Goal: Task Accomplishment & Management: Manage account settings

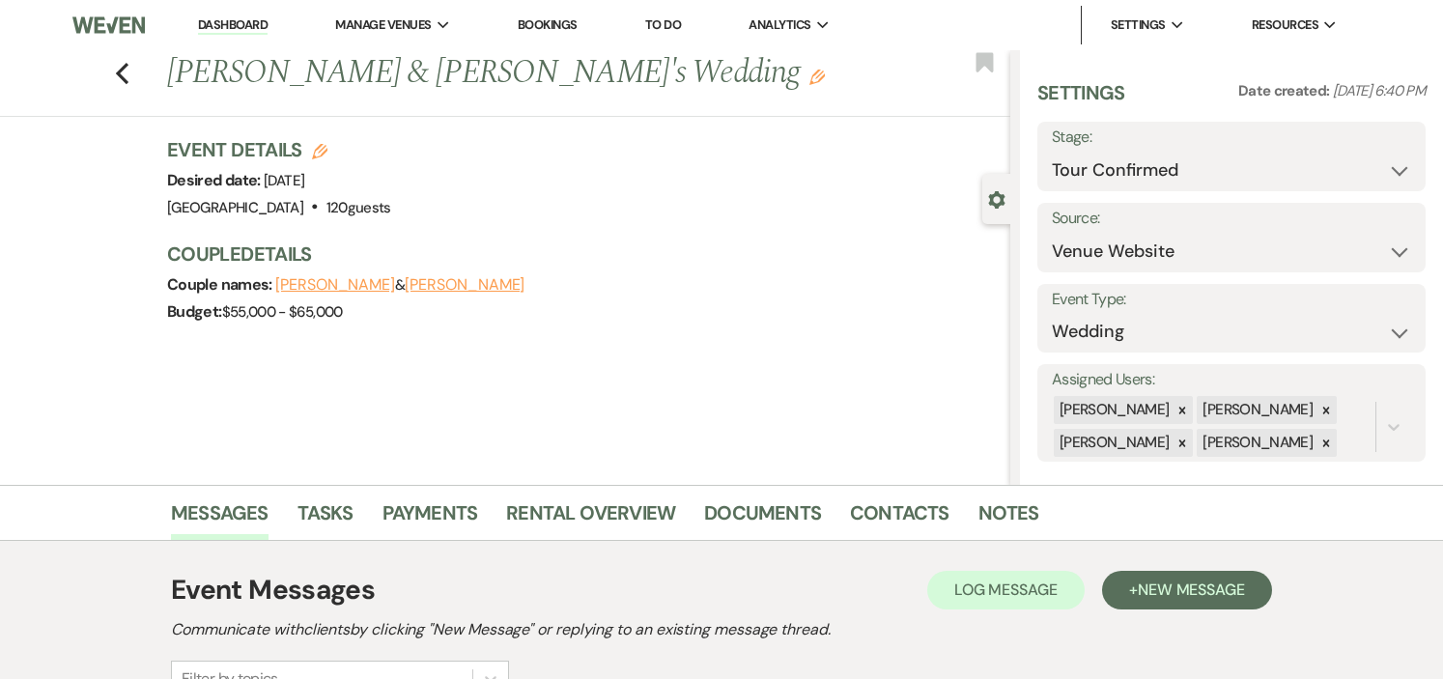
select select "4"
select select "5"
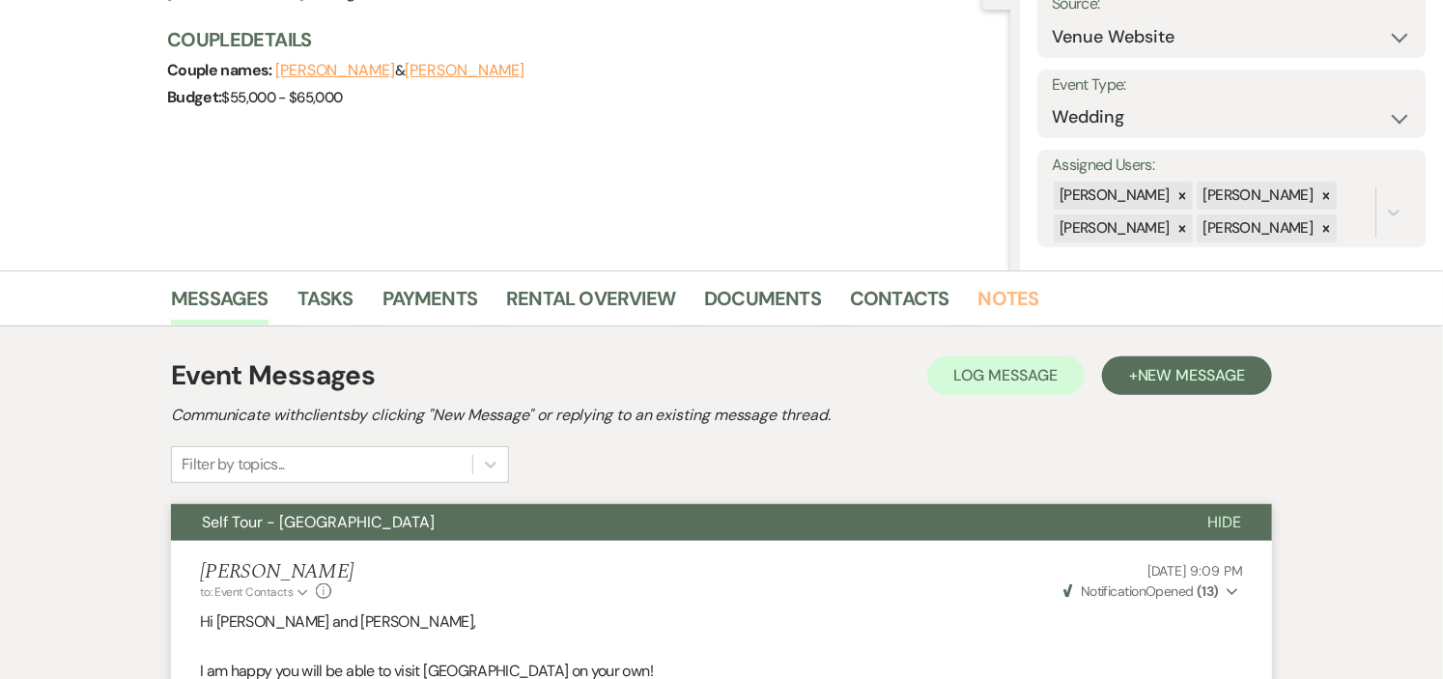
click at [1002, 293] on link "Notes" at bounding box center [1009, 304] width 61 height 43
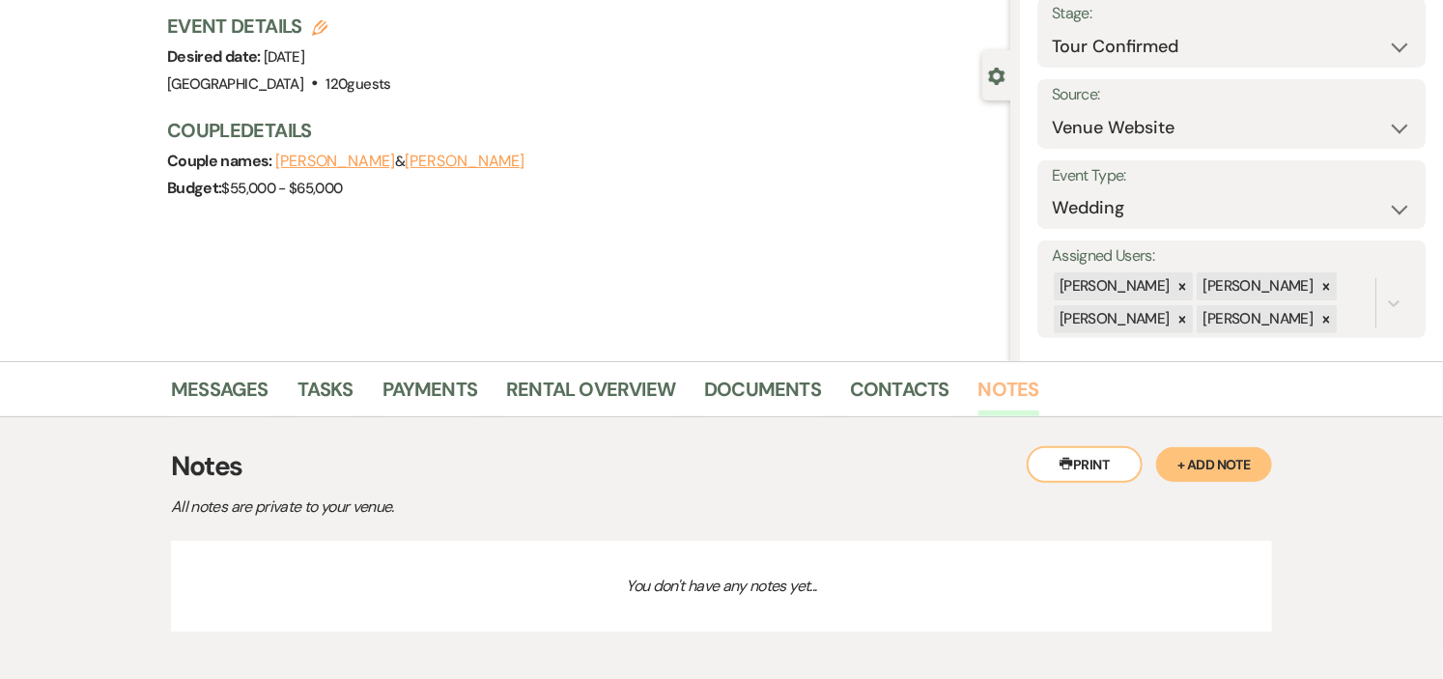
scroll to position [214, 0]
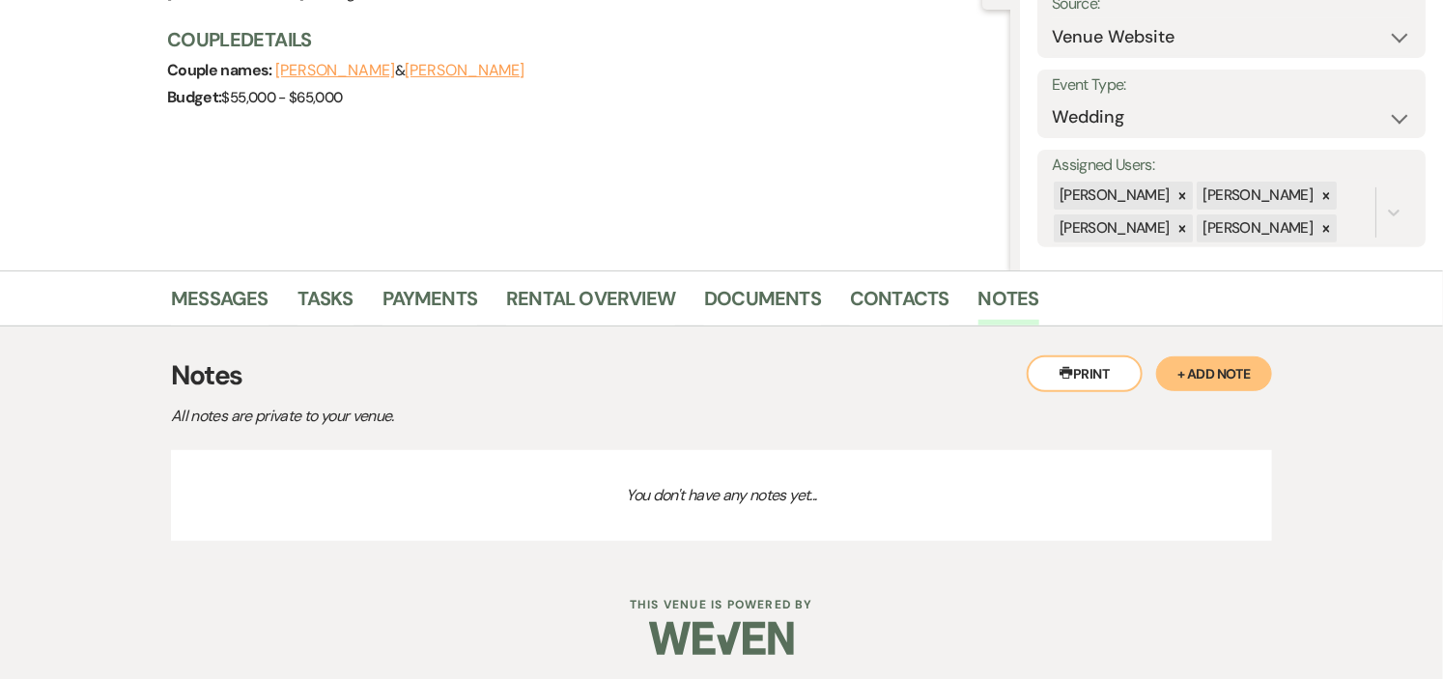
click at [1199, 362] on button "+ Add Note" at bounding box center [1214, 373] width 116 height 35
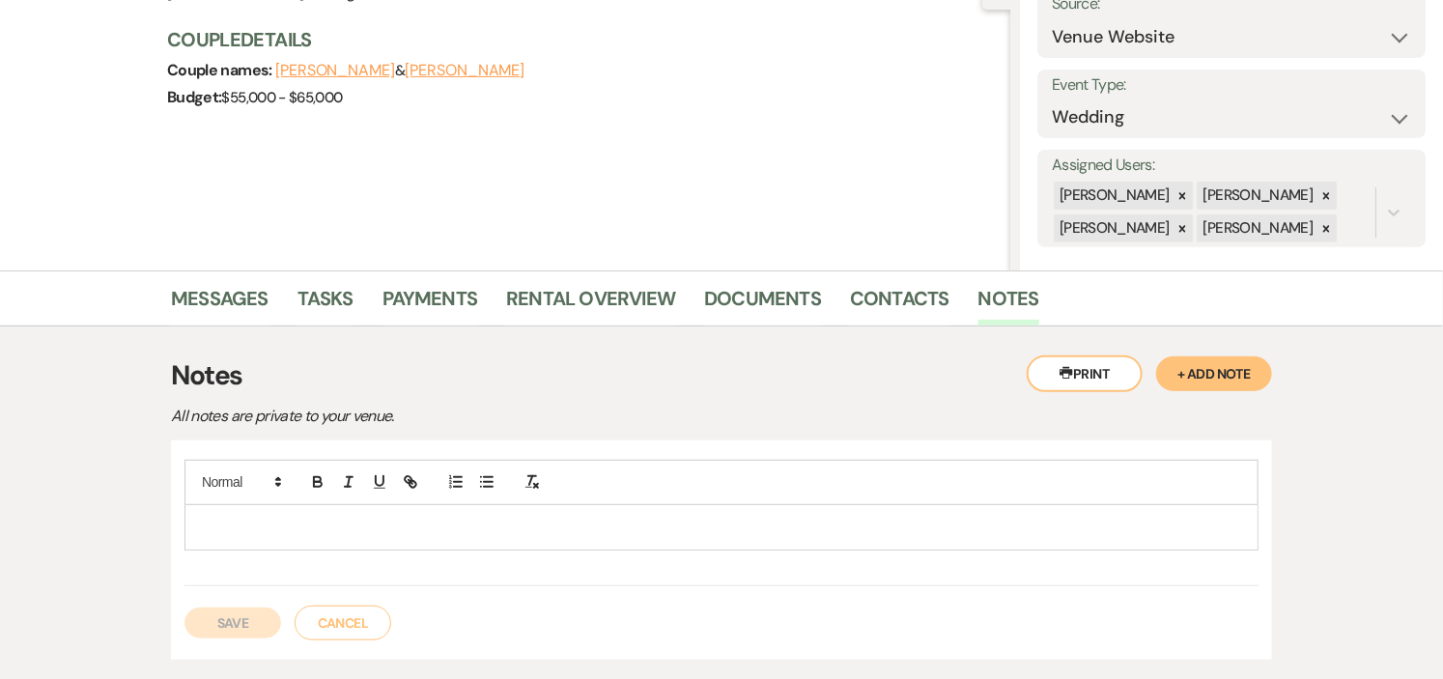
click at [294, 528] on p at bounding box center [721, 527] width 1043 height 21
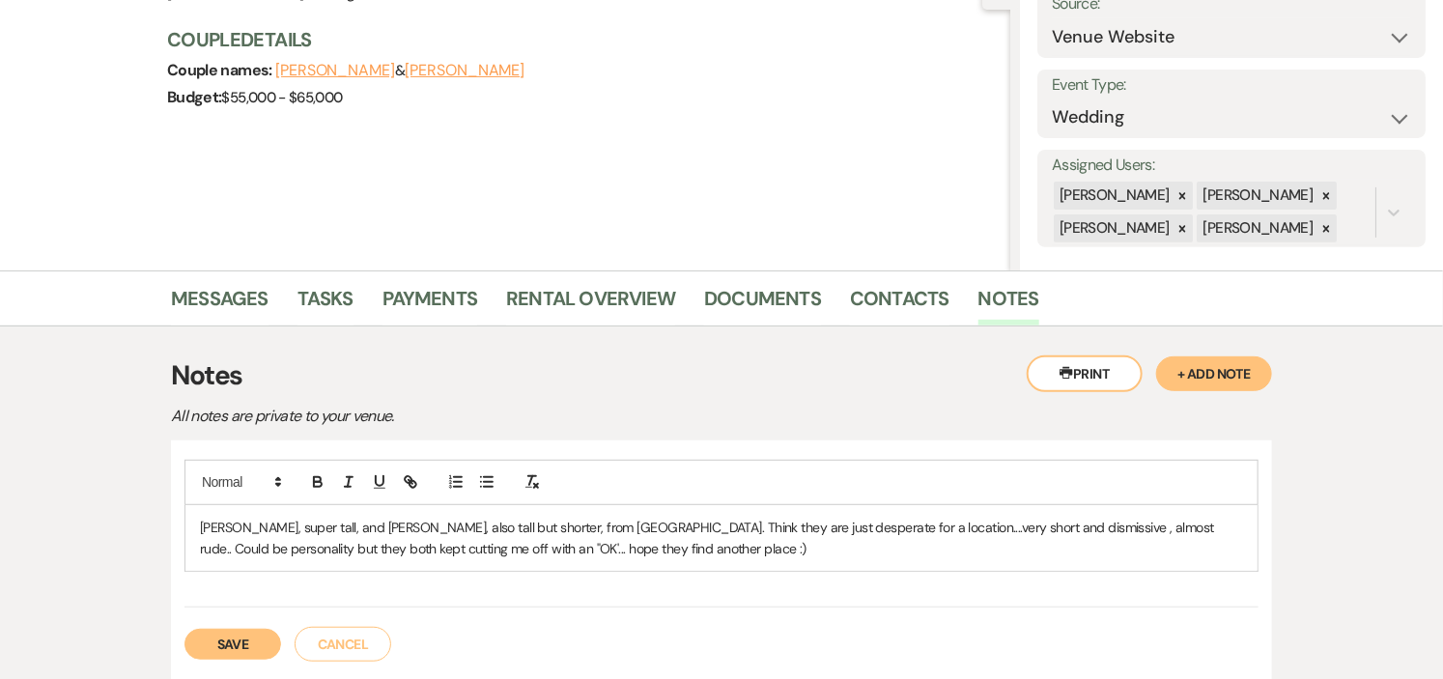
click at [217, 650] on button "Save" at bounding box center [233, 644] width 97 height 31
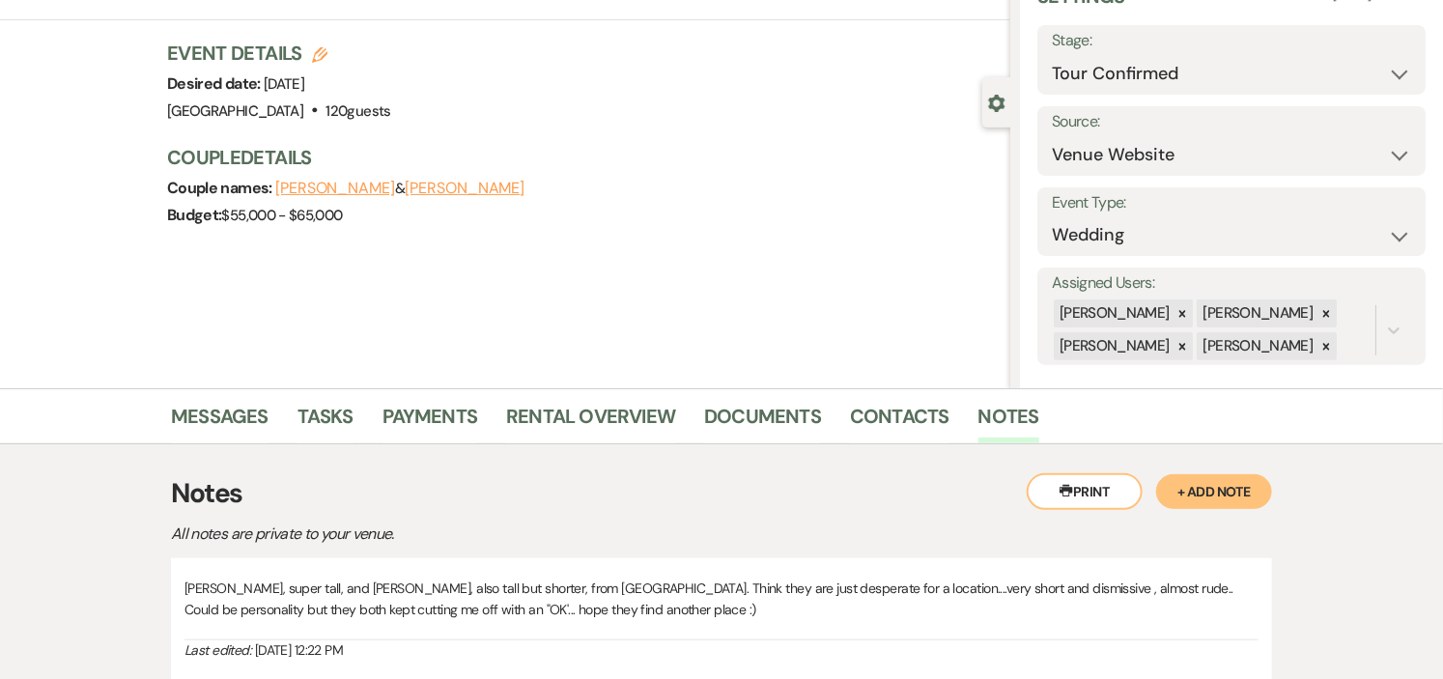
scroll to position [0, 0]
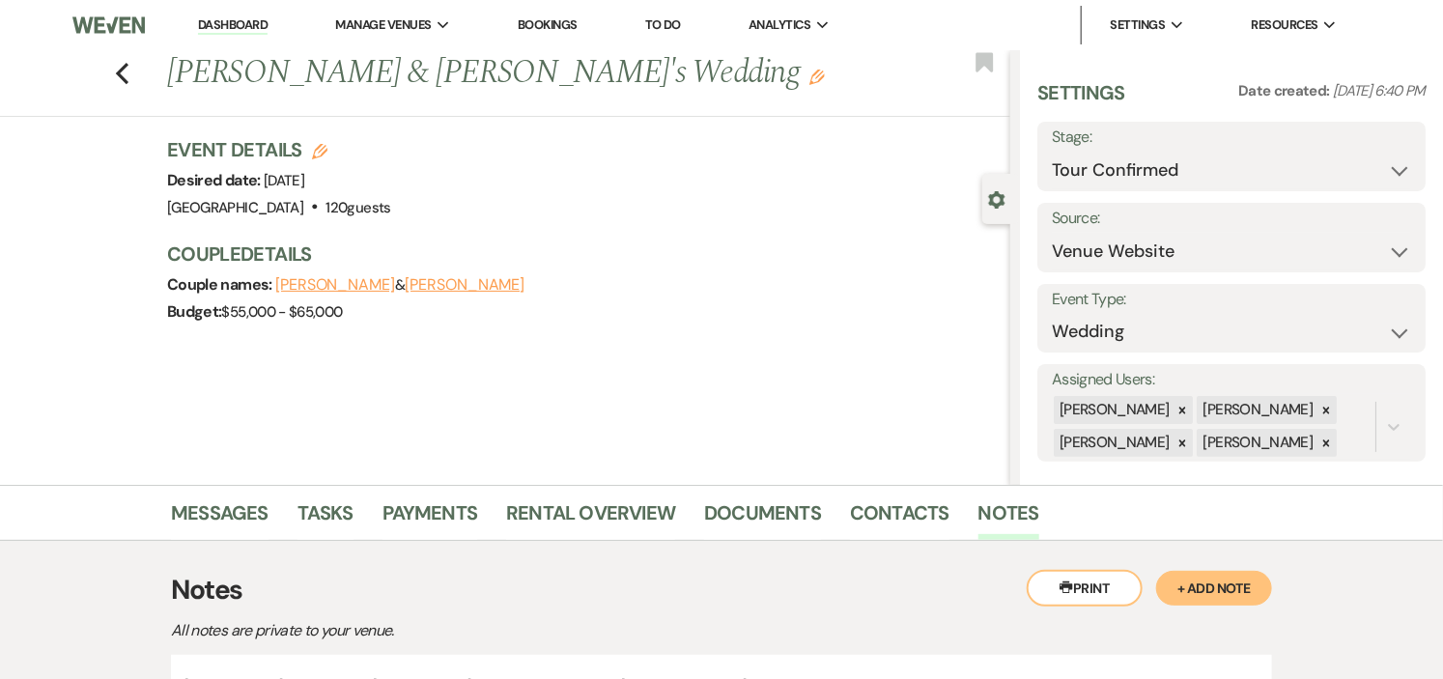
click at [226, 25] on link "Dashboard" at bounding box center [233, 25] width 70 height 18
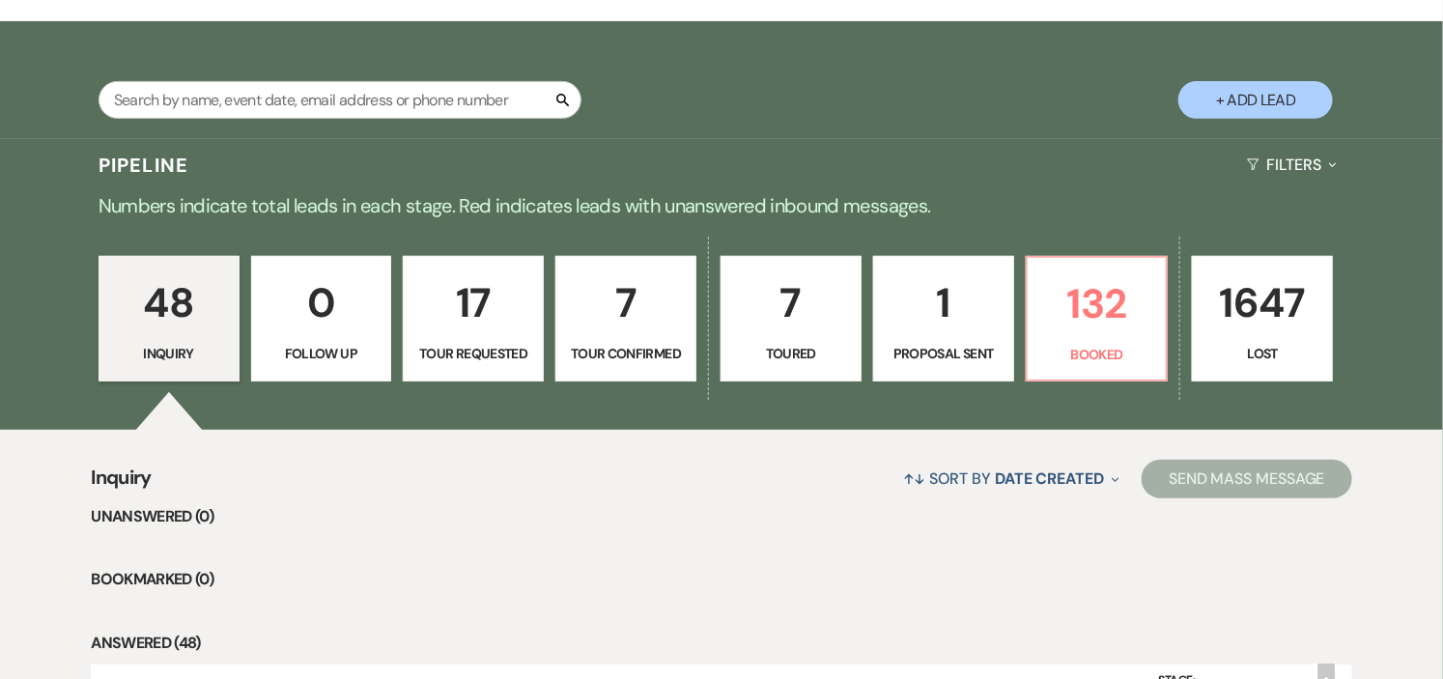
click at [909, 341] on link "1 Proposal Sent" at bounding box center [943, 319] width 141 height 126
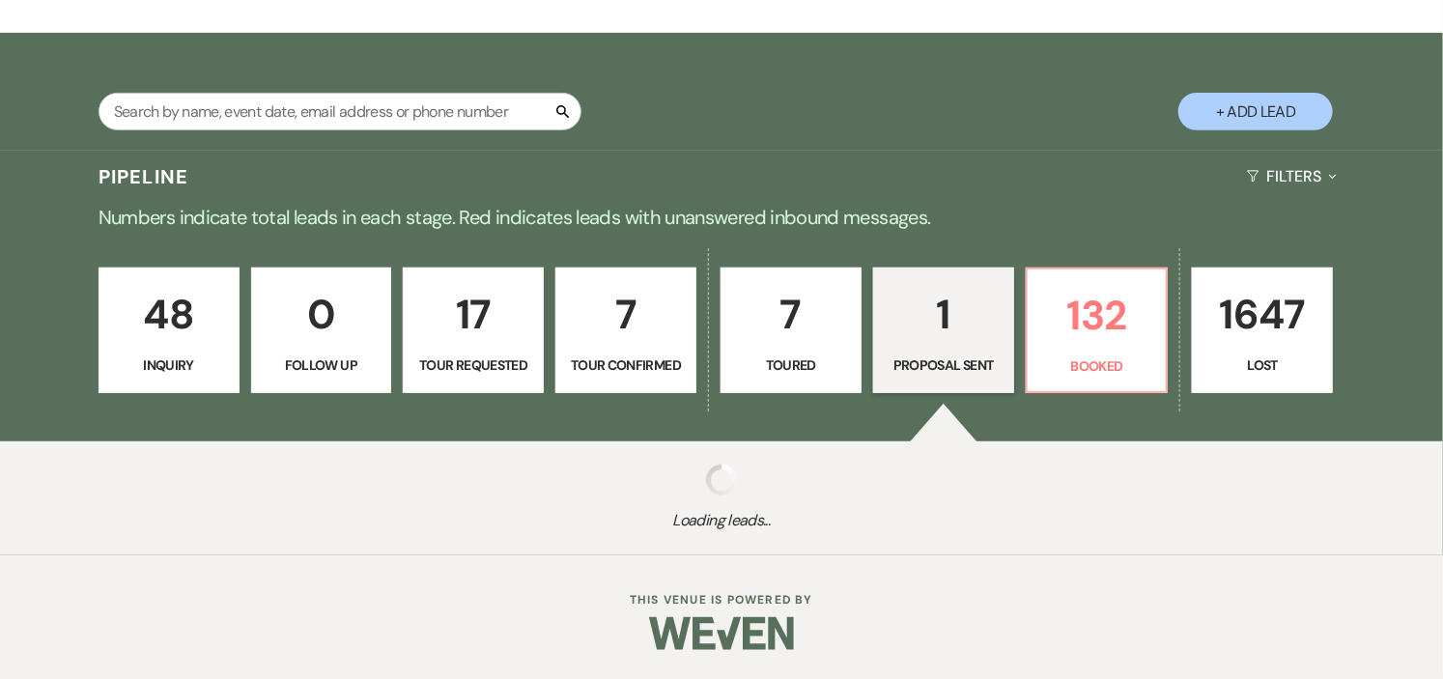
select select "6"
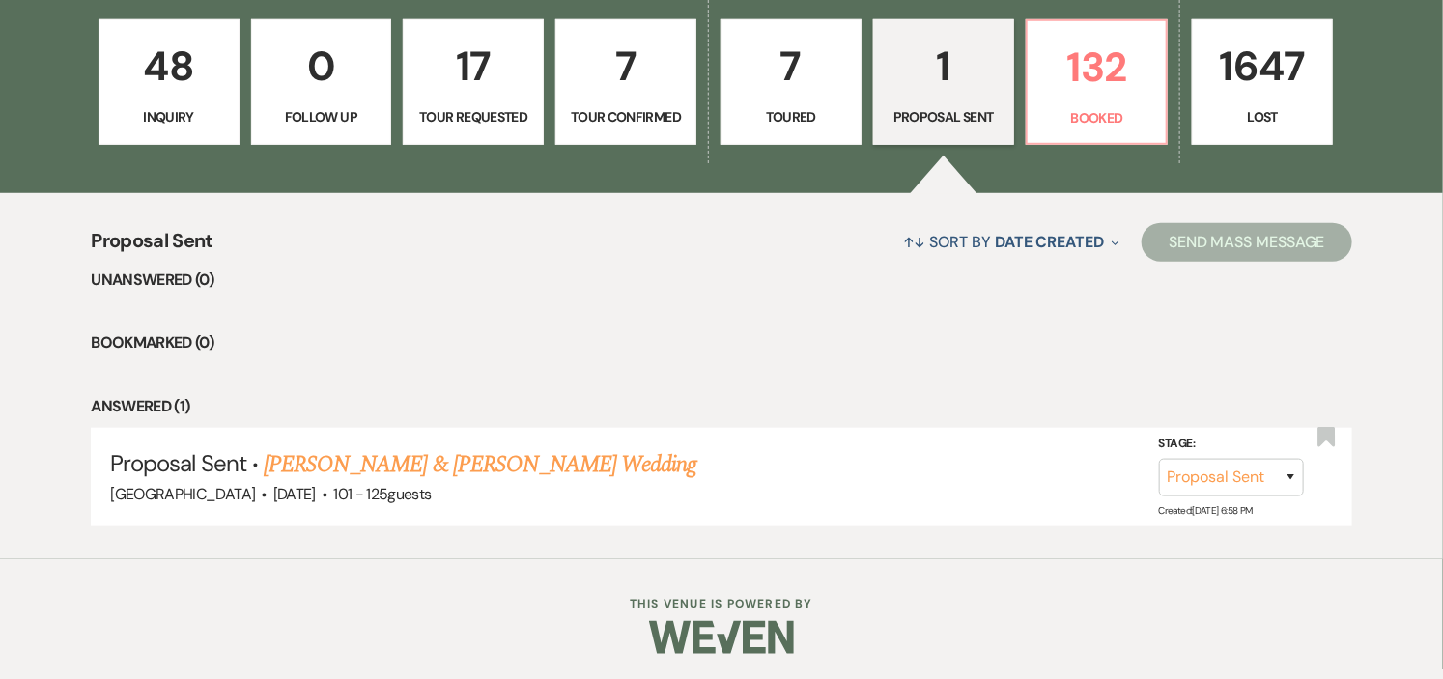
scroll to position [560, 0]
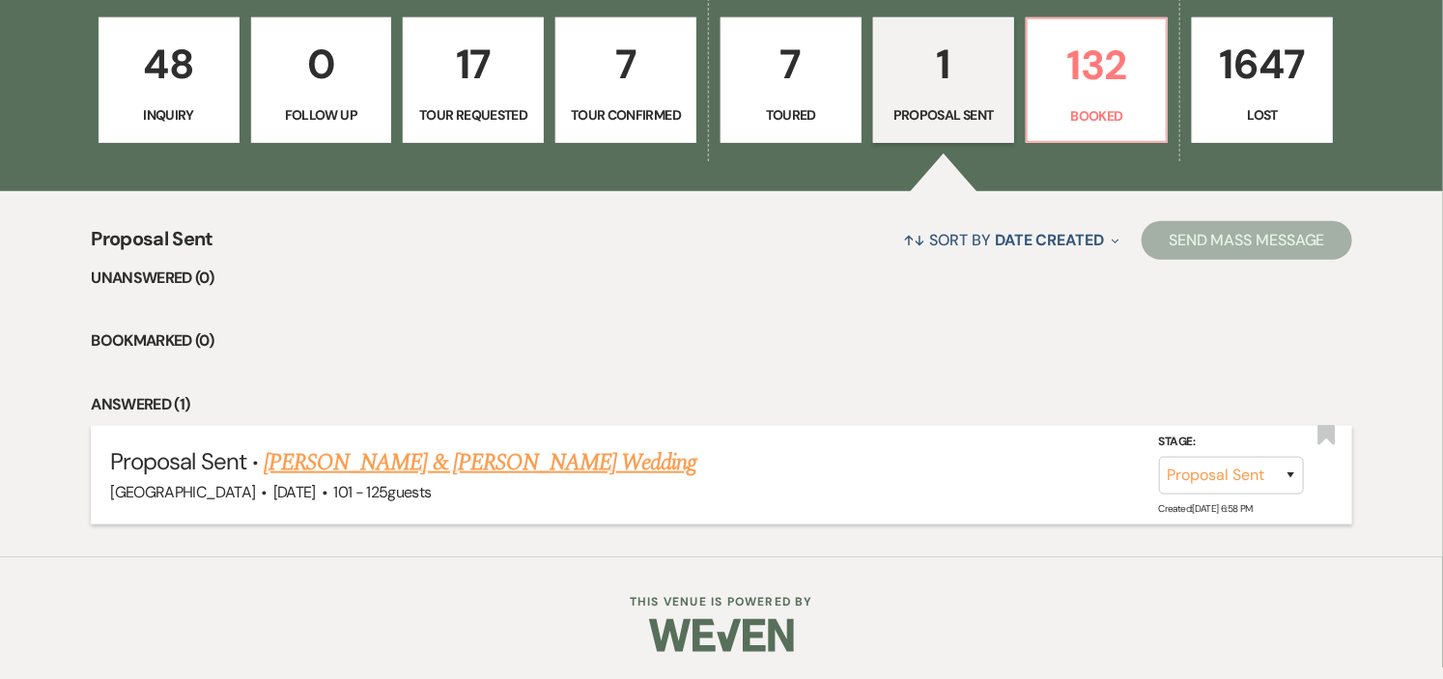
click at [474, 466] on link "[PERSON_NAME] & [PERSON_NAME] Wedding" at bounding box center [480, 462] width 433 height 35
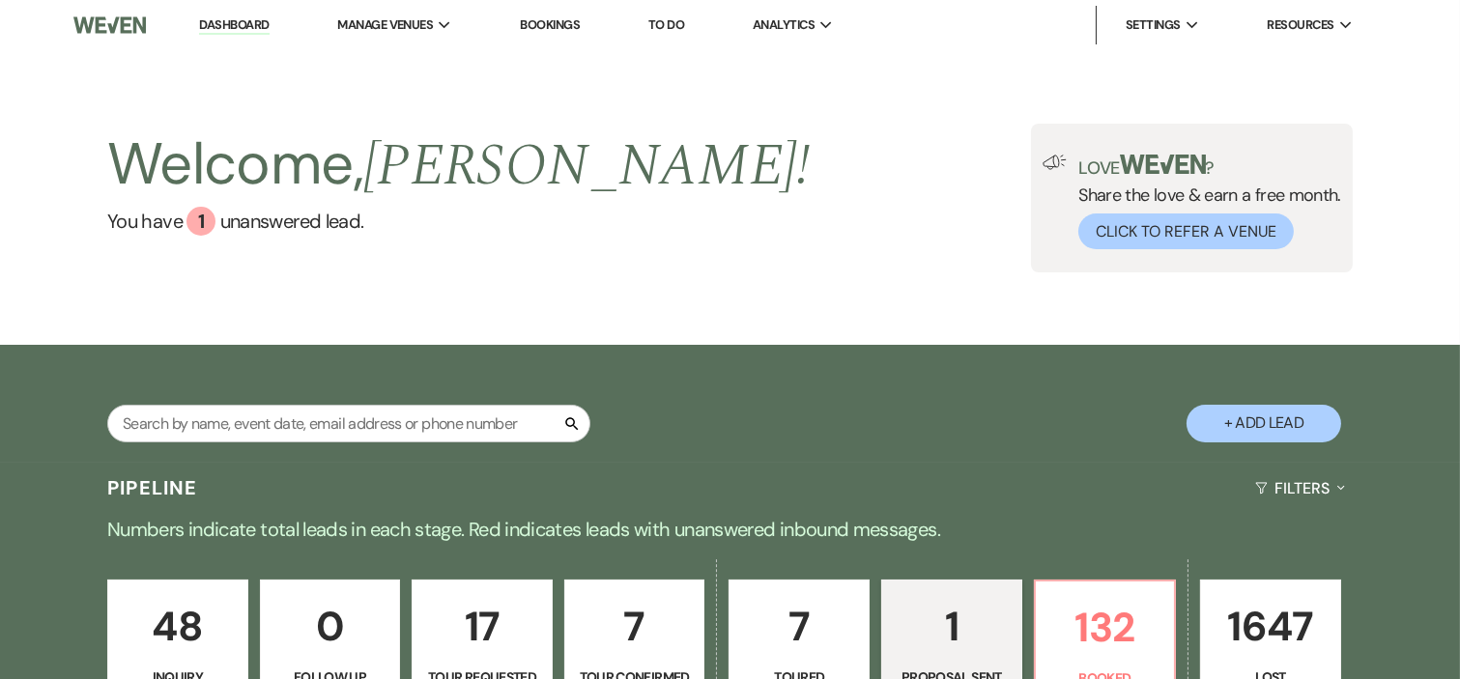
select select "6"
select select "4"
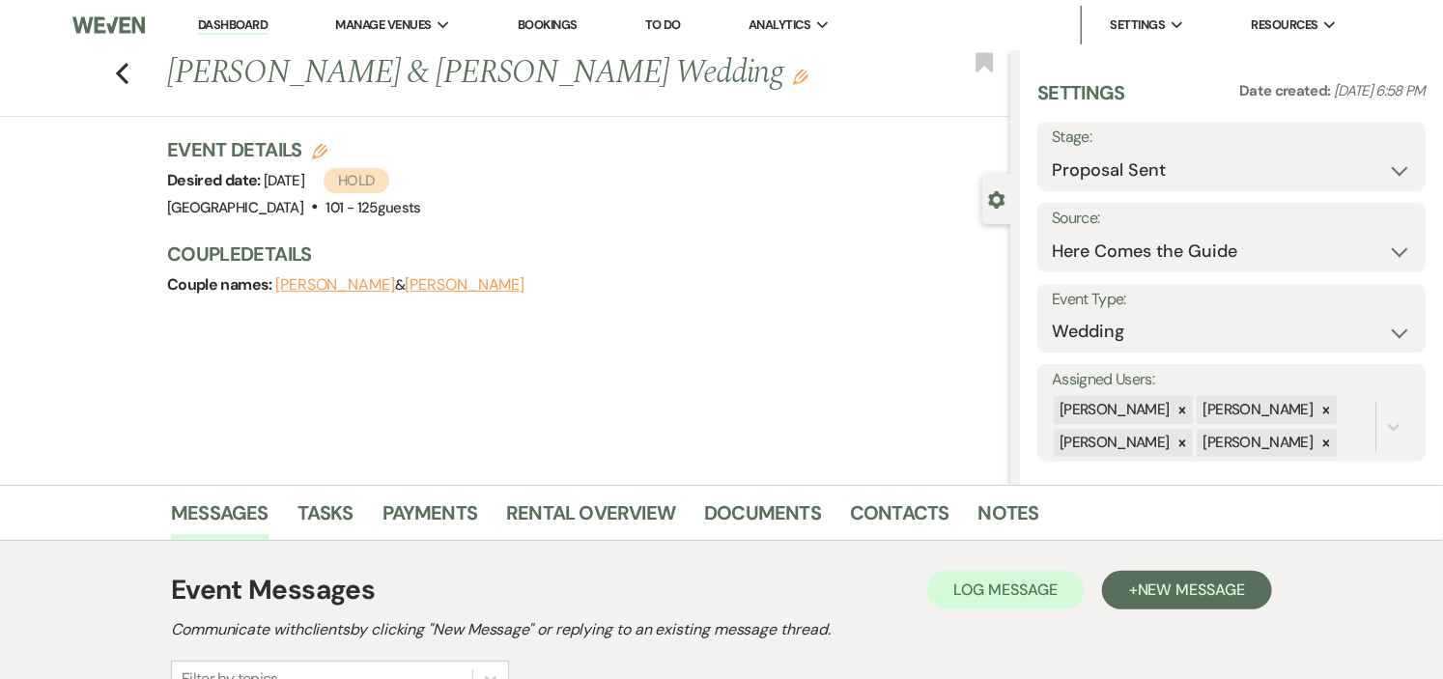
scroll to position [429, 0]
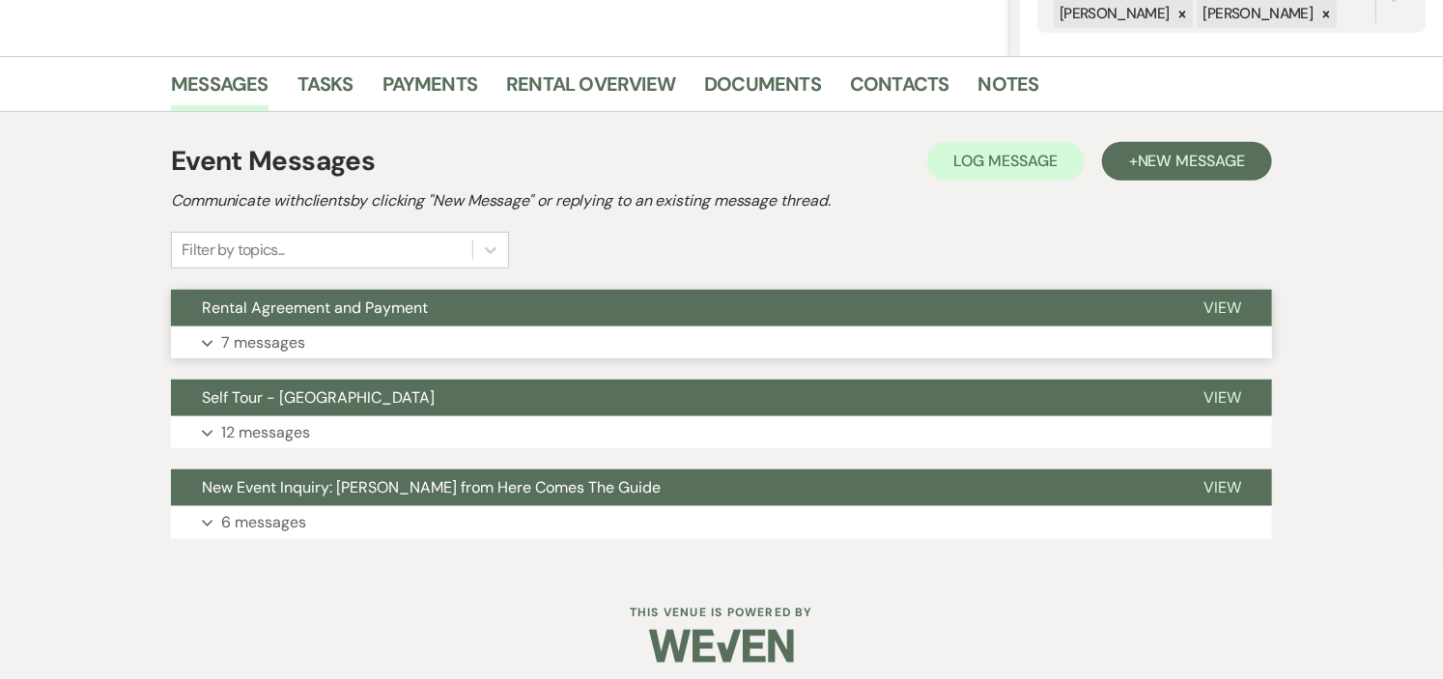
click at [512, 316] on button "Rental Agreement and Payment" at bounding box center [672, 308] width 1002 height 37
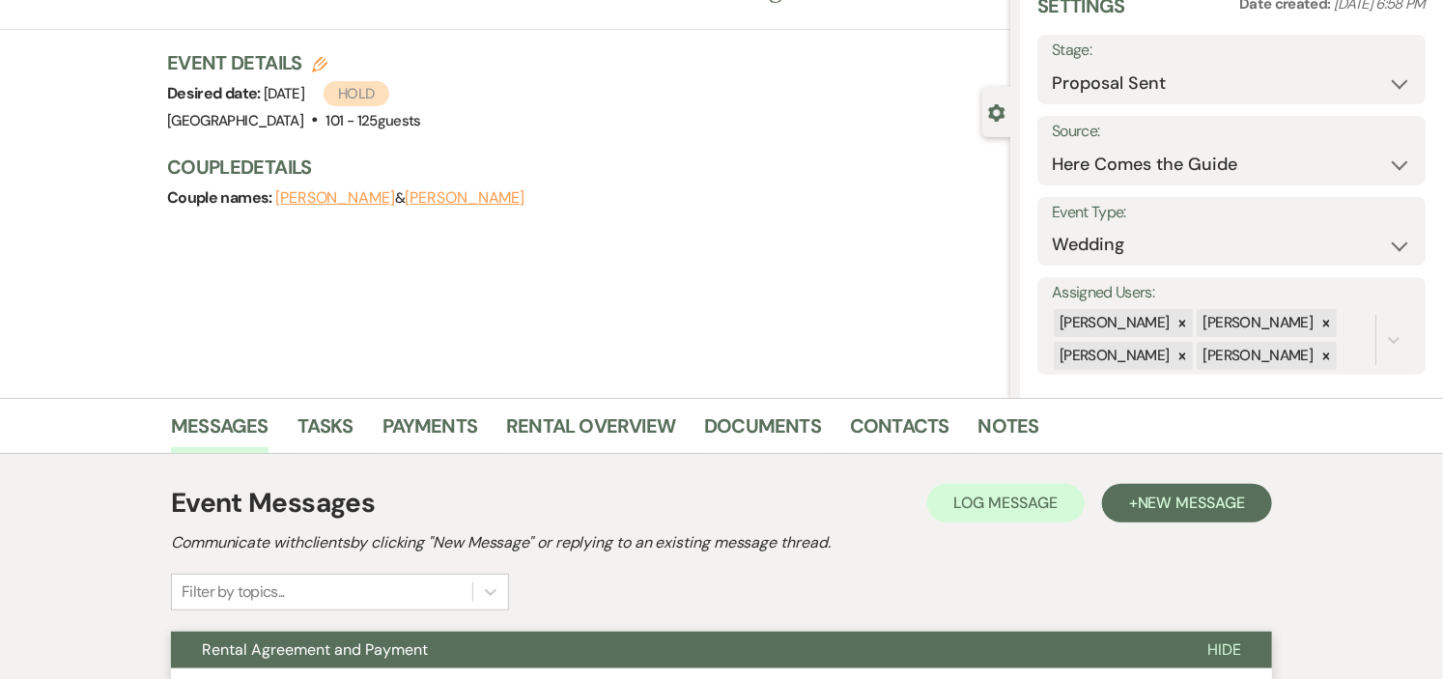
scroll to position [0, 0]
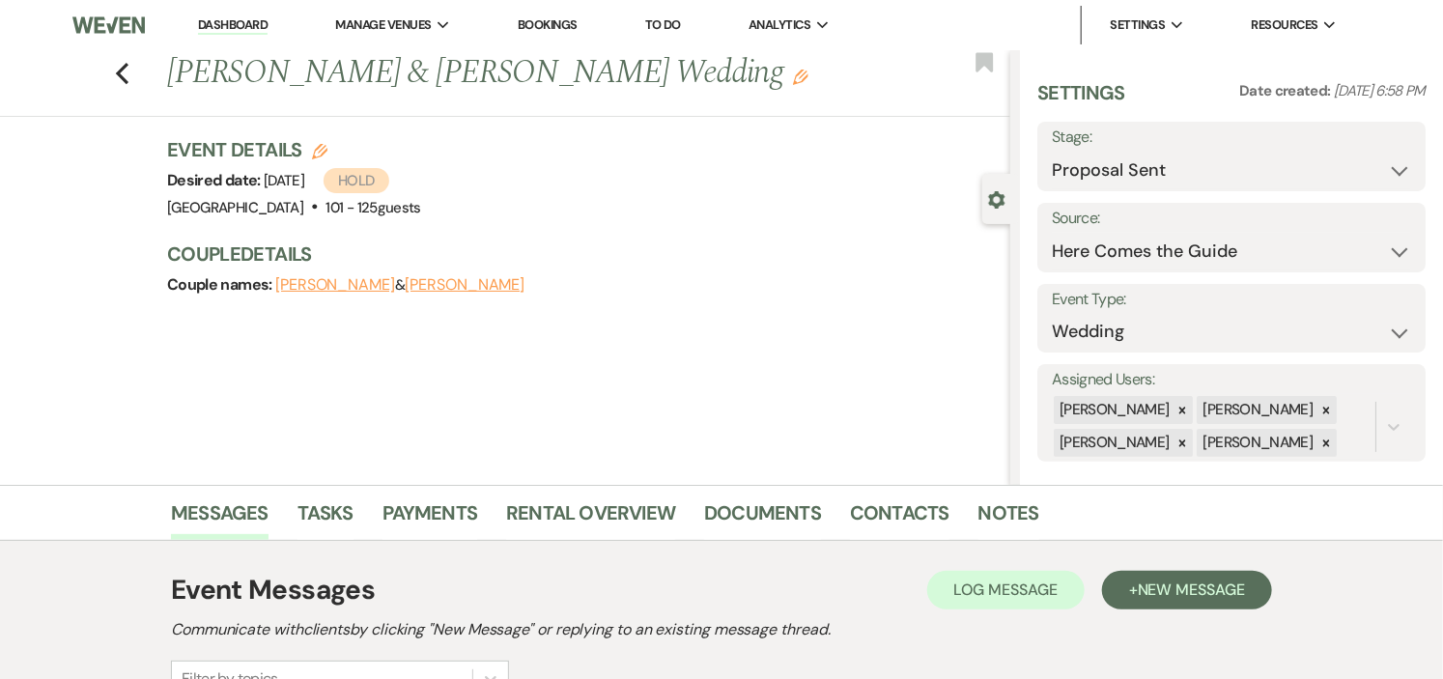
click at [222, 22] on link "Dashboard" at bounding box center [233, 25] width 70 height 18
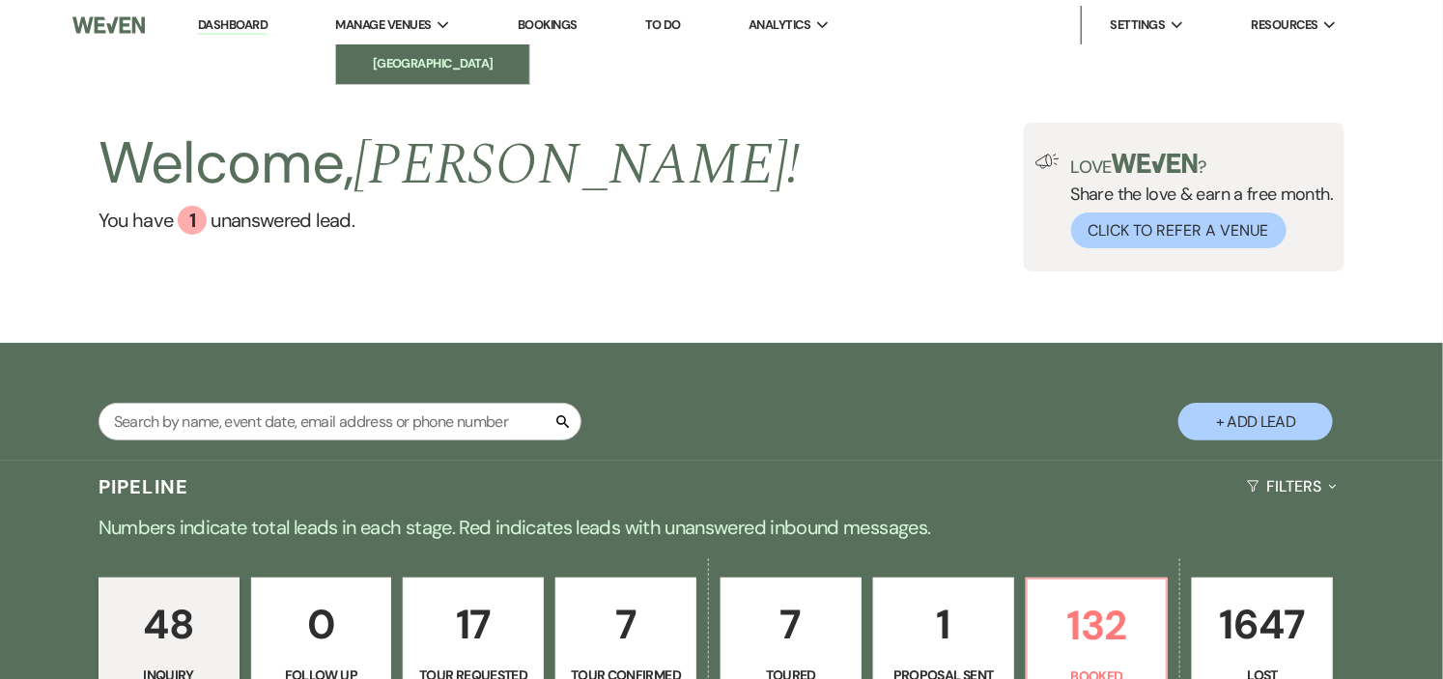
click at [431, 56] on li "[GEOGRAPHIC_DATA]" at bounding box center [433, 63] width 174 height 19
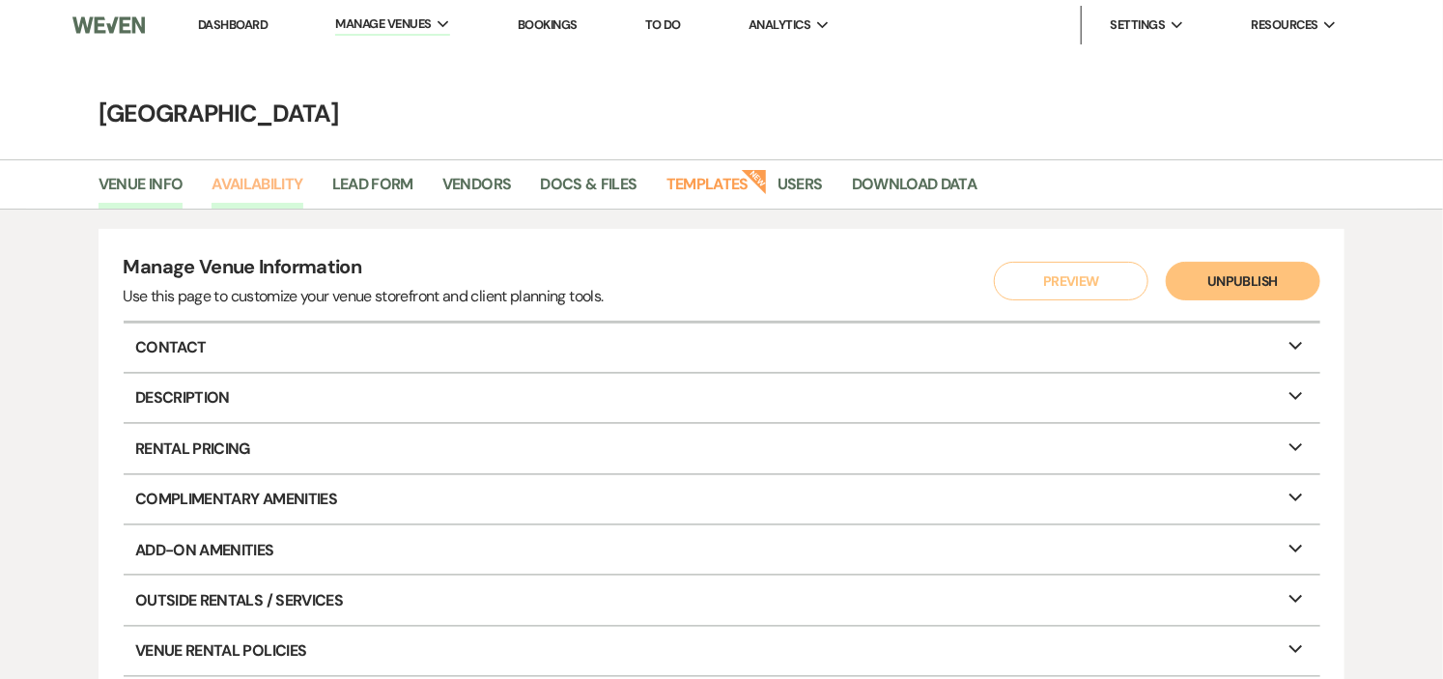
click at [243, 177] on link "Availability" at bounding box center [257, 190] width 91 height 37
select select "2"
select select "2026"
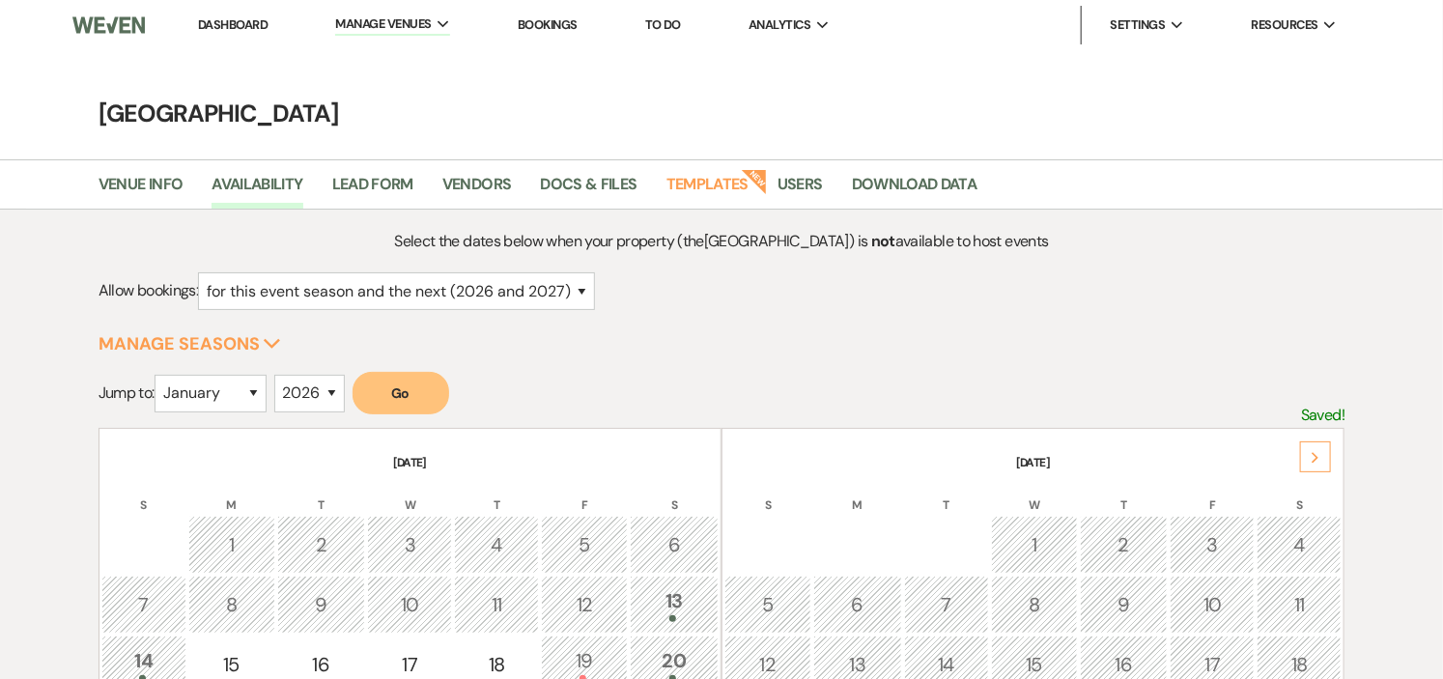
click at [220, 26] on link "Dashboard" at bounding box center [233, 24] width 70 height 16
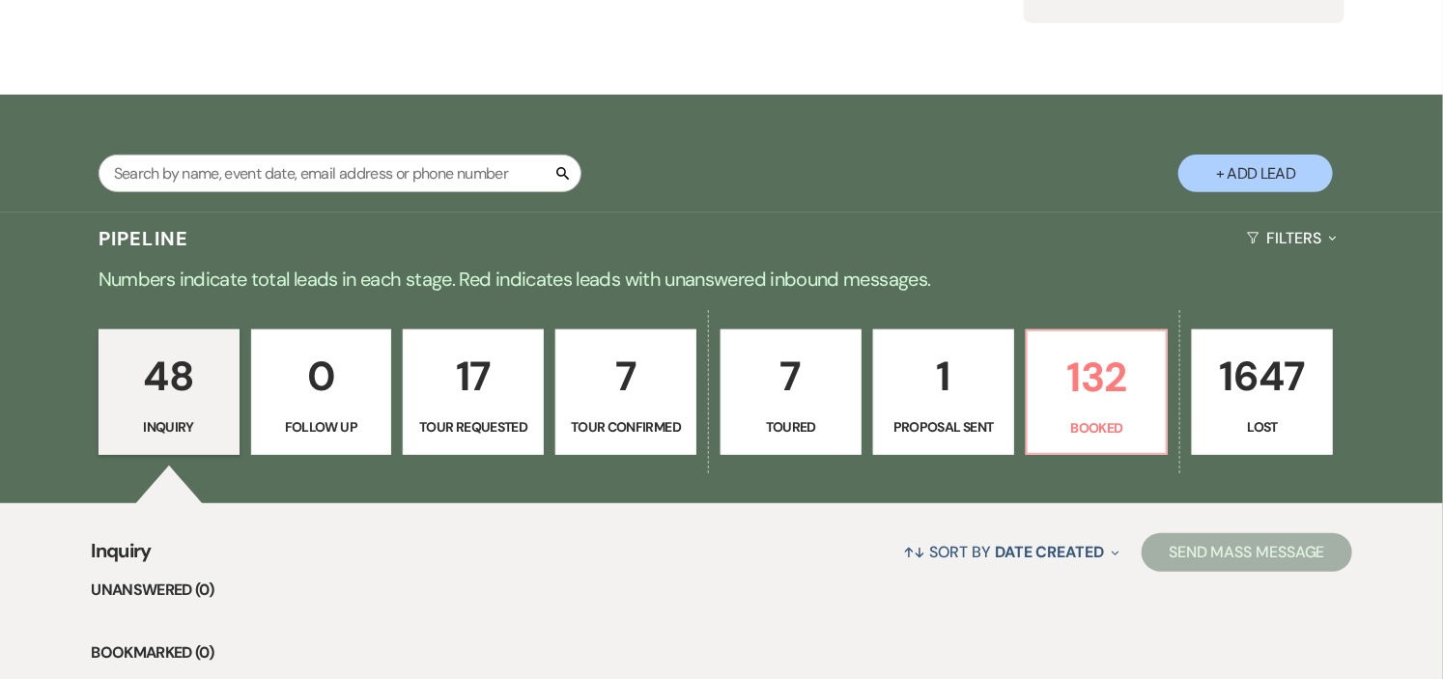
scroll to position [322, 0]
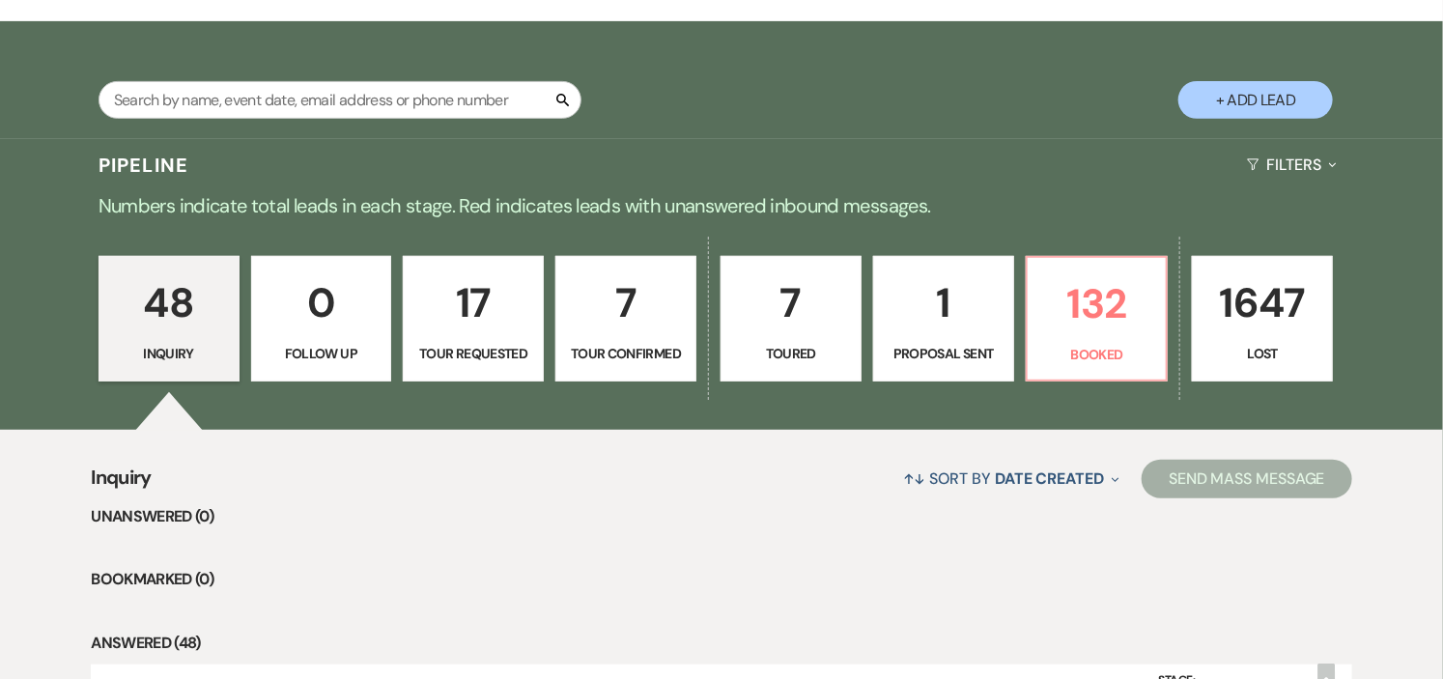
click at [599, 286] on p "7" at bounding box center [626, 302] width 116 height 65
select select "4"
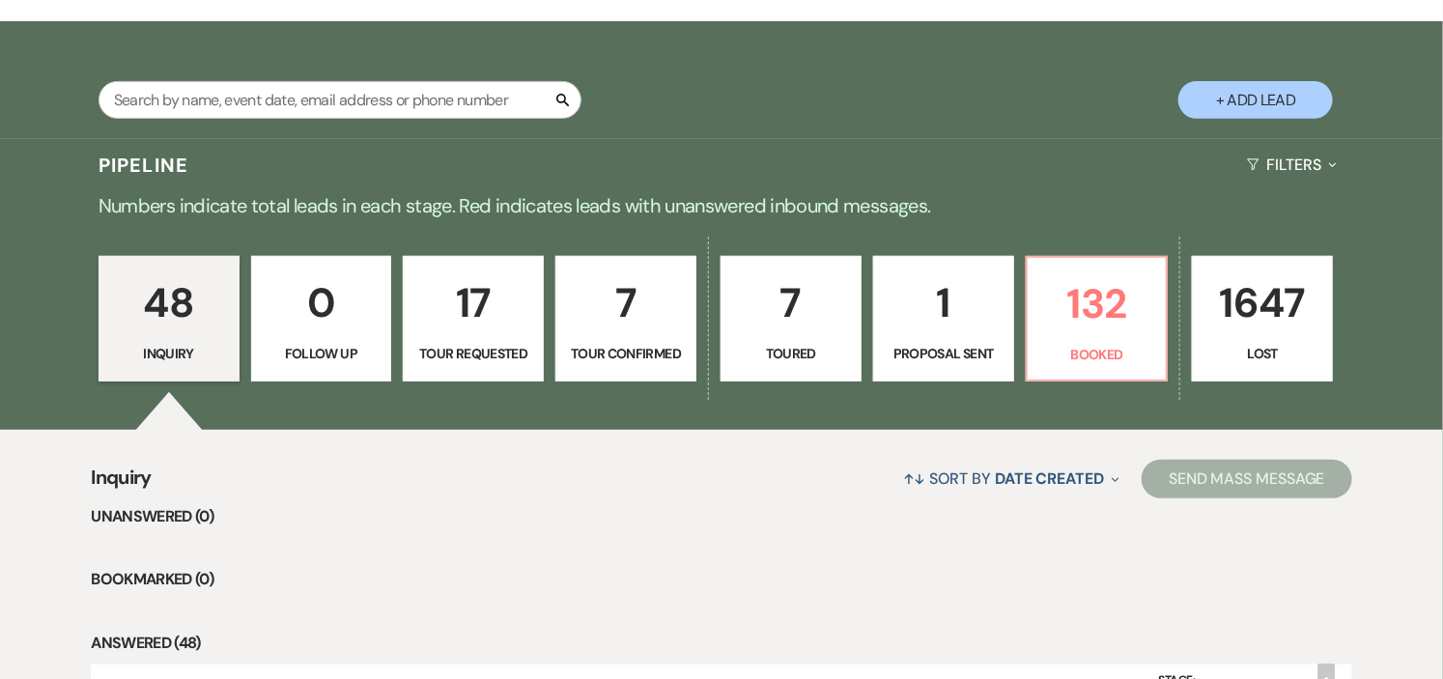
select select "4"
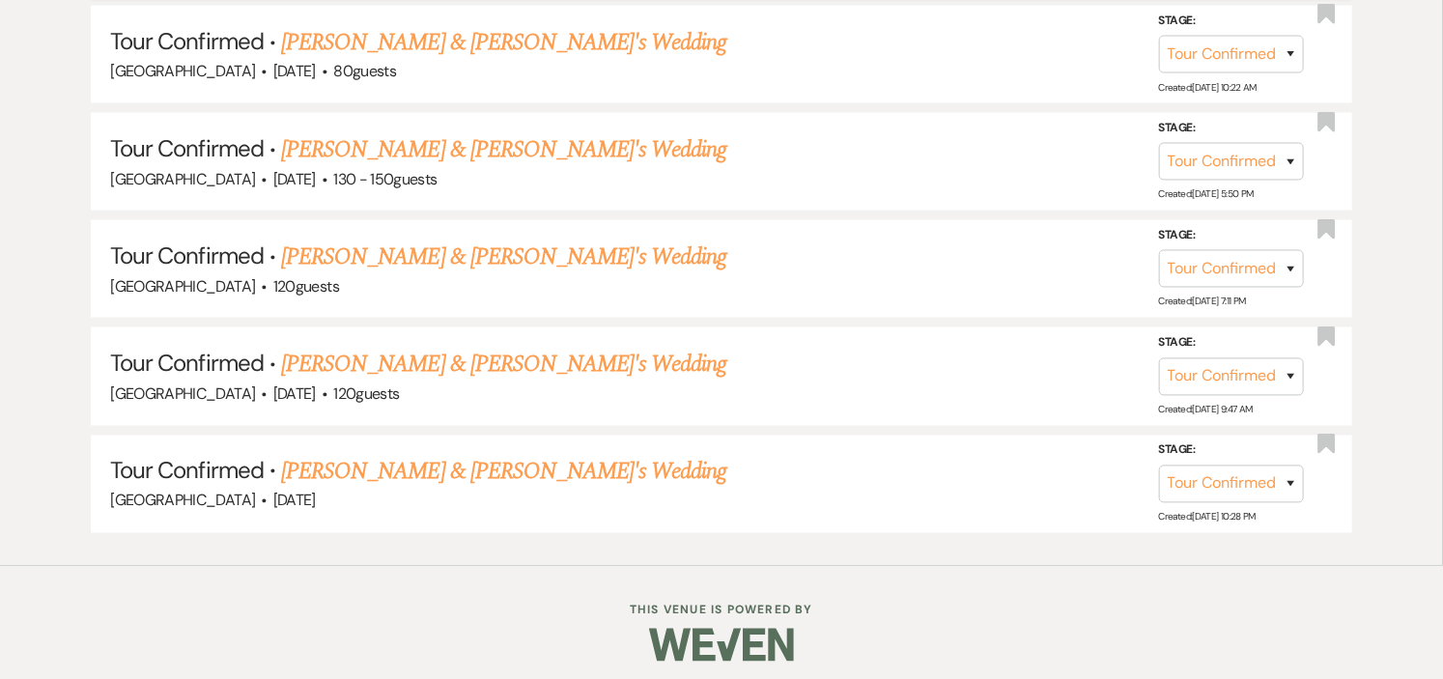
scroll to position [1199, 0]
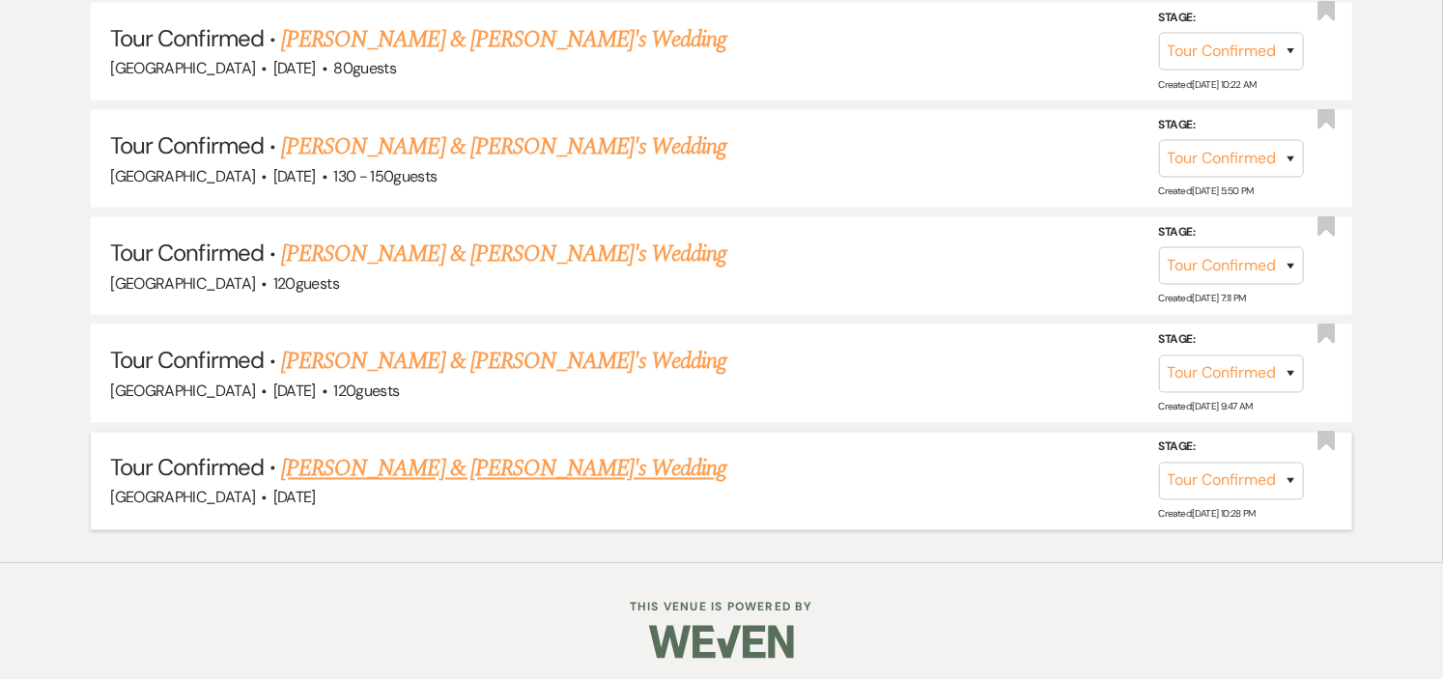
click at [445, 466] on link "[PERSON_NAME] & [PERSON_NAME]'s Wedding" at bounding box center [504, 469] width 446 height 35
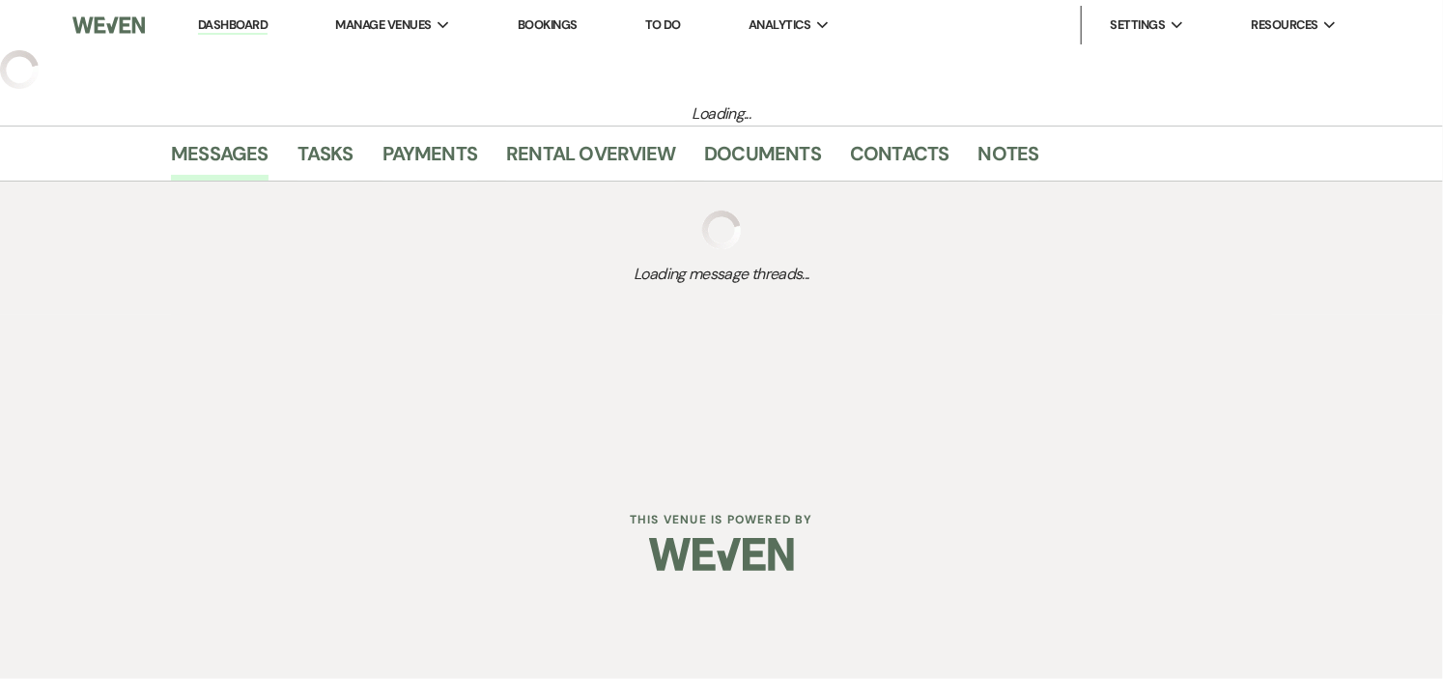
select select "4"
select select "5"
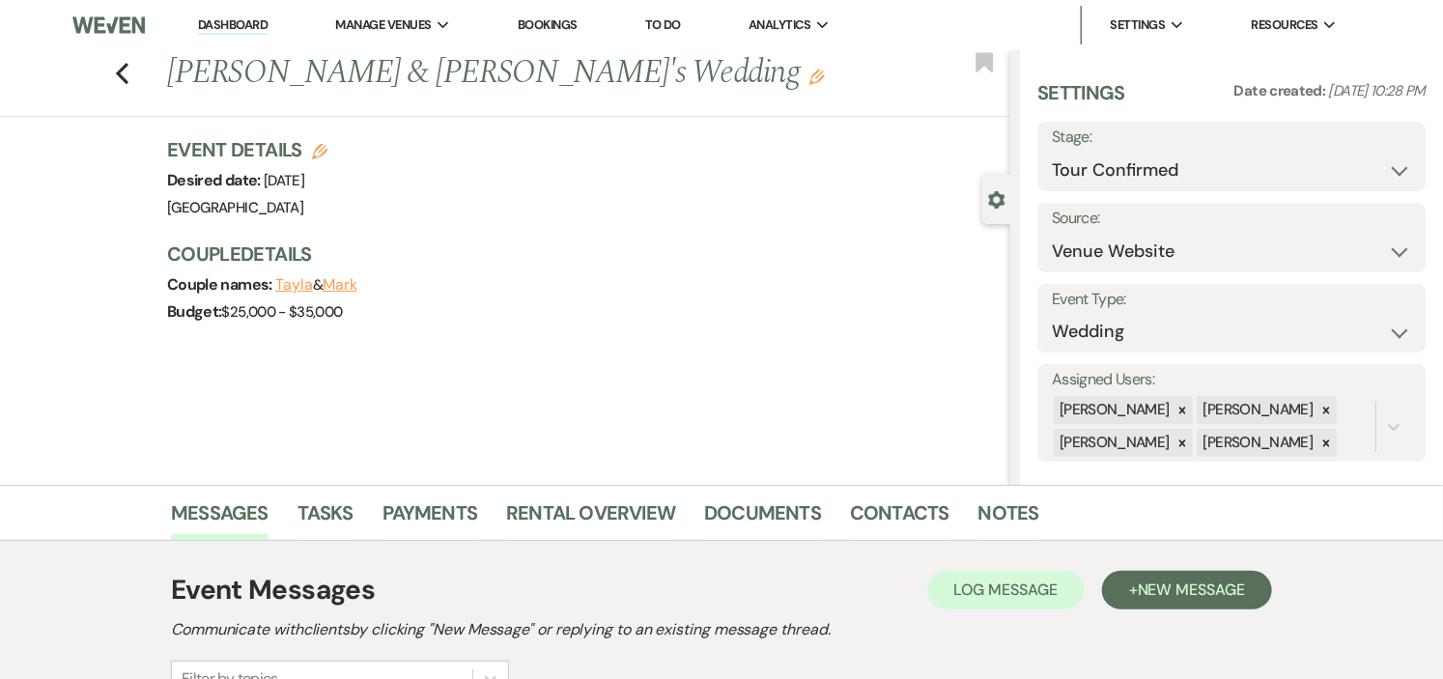
scroll to position [262, 0]
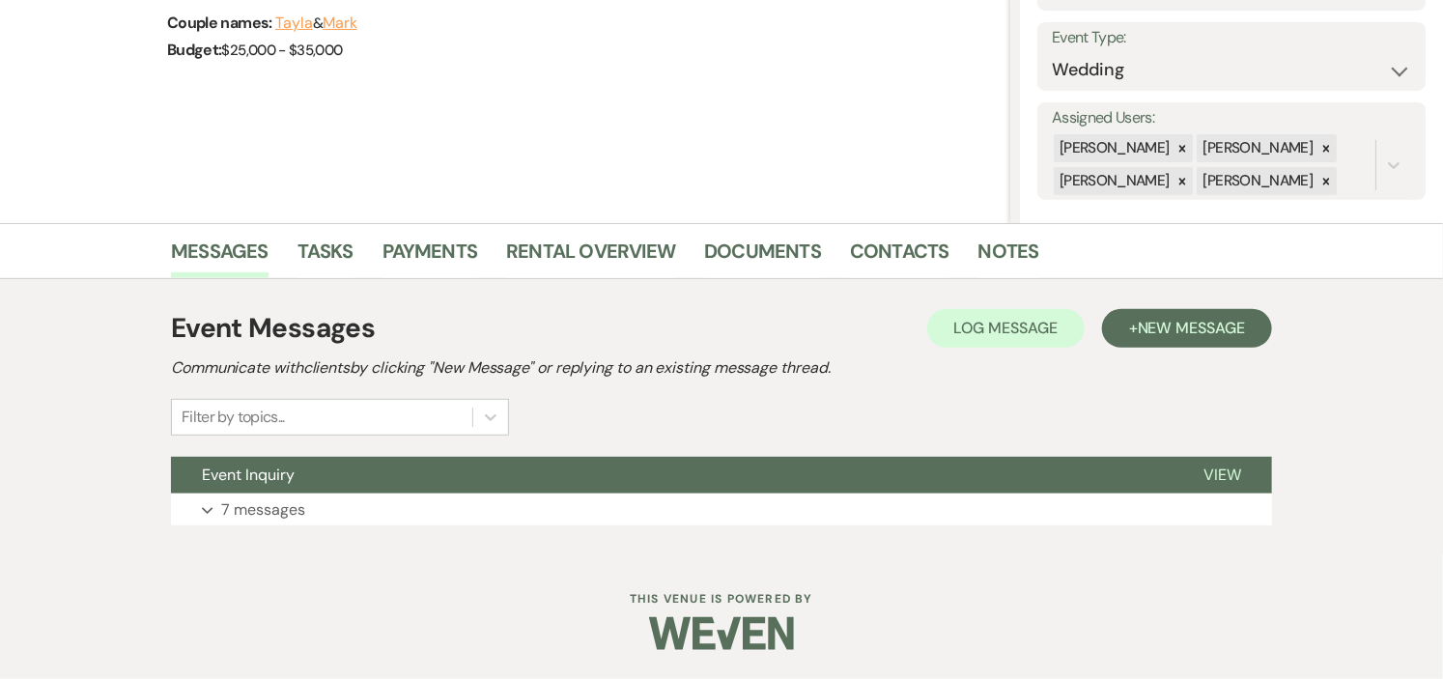
click at [445, 466] on button "Event Inquiry" at bounding box center [672, 475] width 1002 height 37
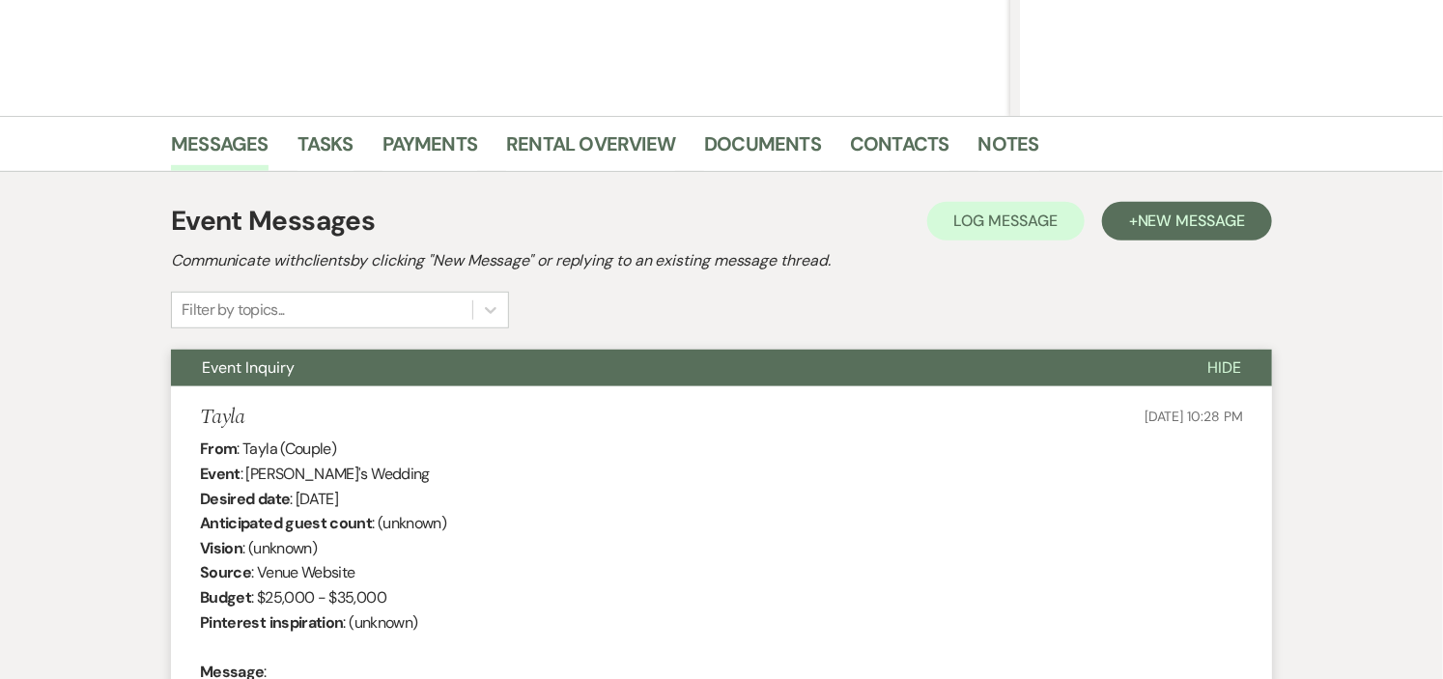
scroll to position [0, 0]
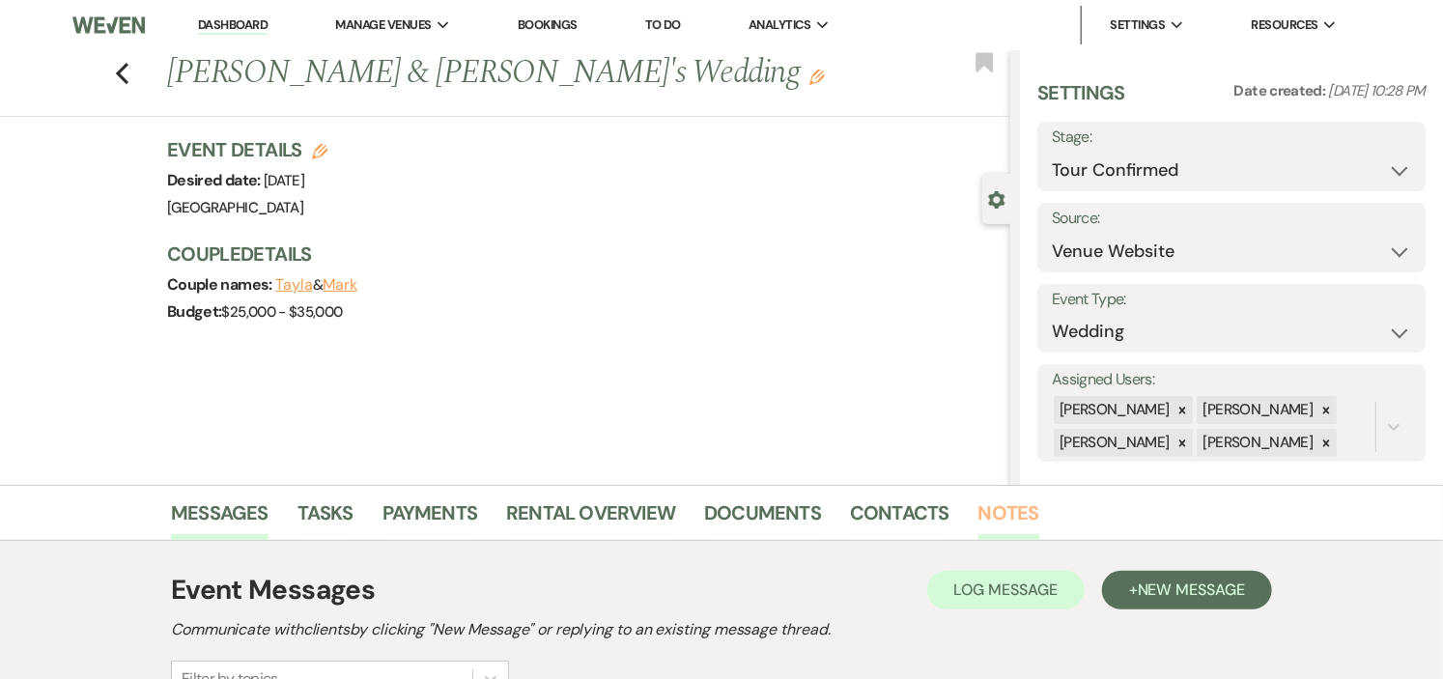
click at [987, 506] on link "Notes" at bounding box center [1009, 518] width 61 height 43
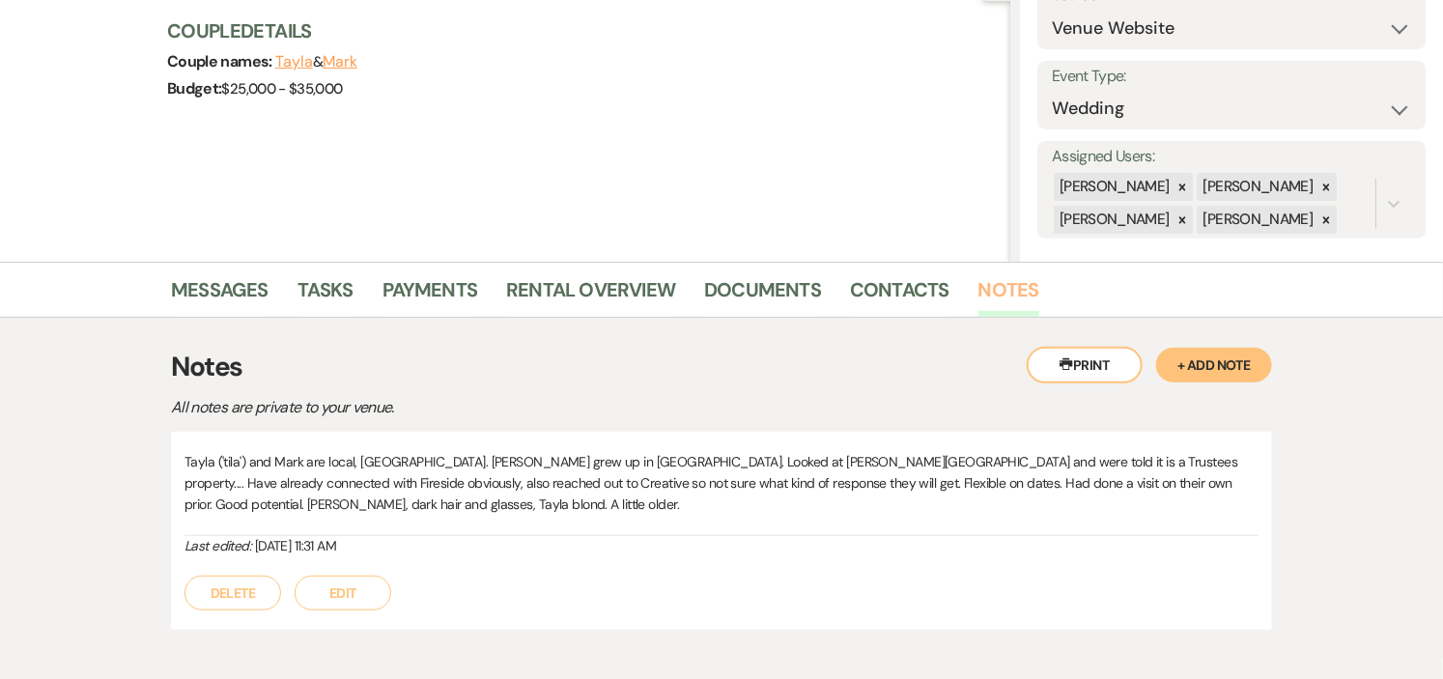
scroll to position [90, 0]
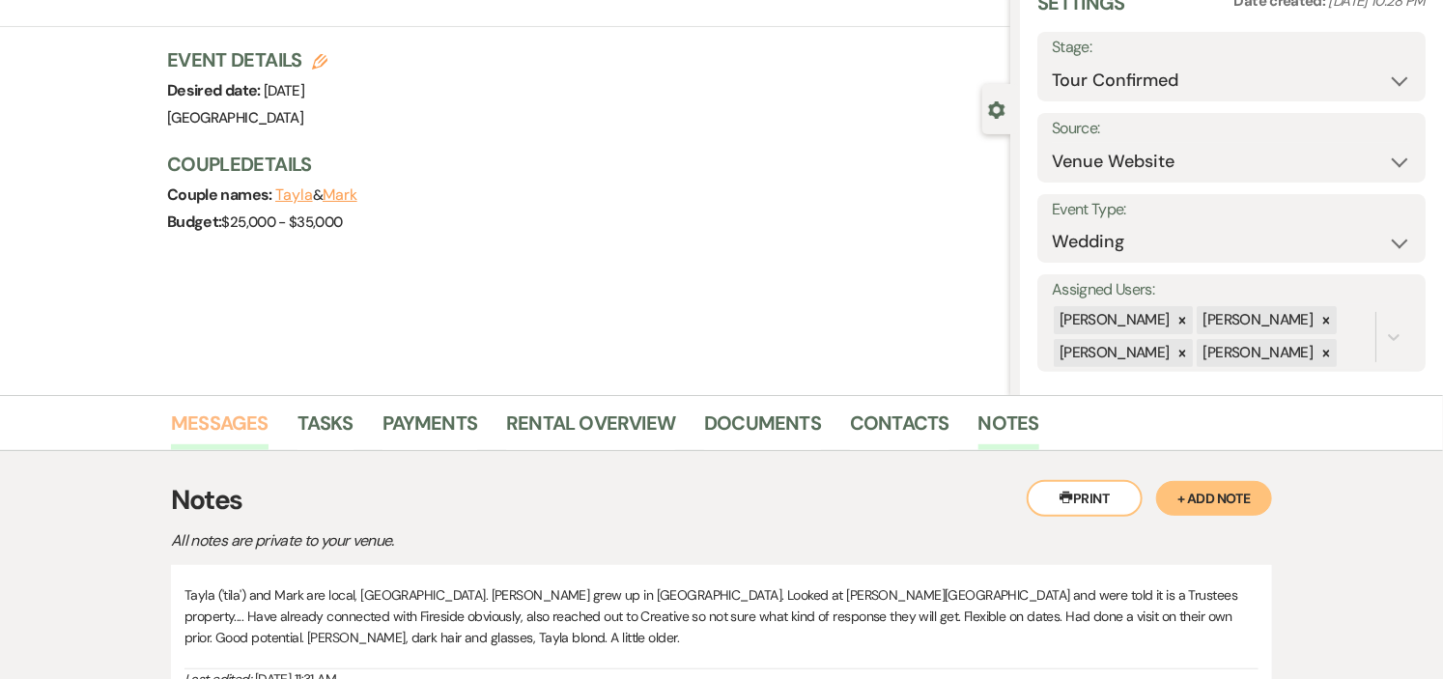
click at [253, 422] on link "Messages" at bounding box center [220, 429] width 98 height 43
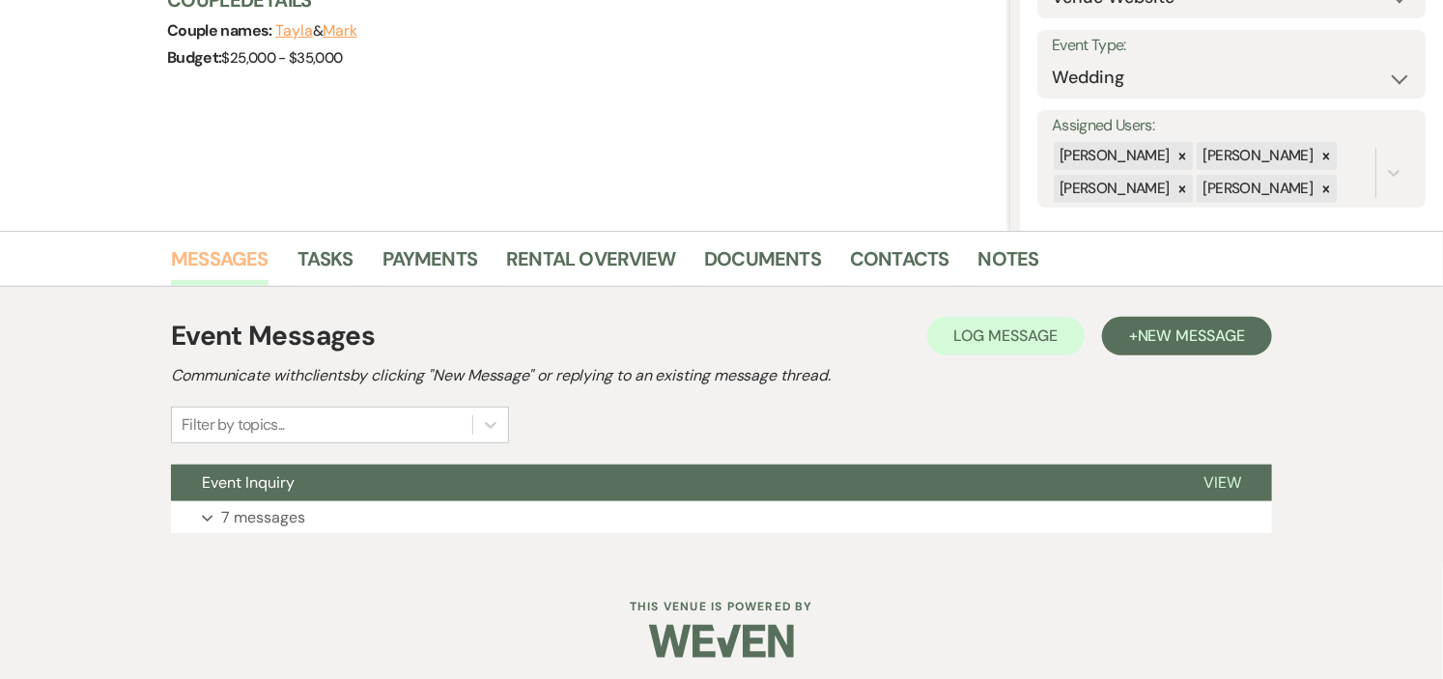
scroll to position [262, 0]
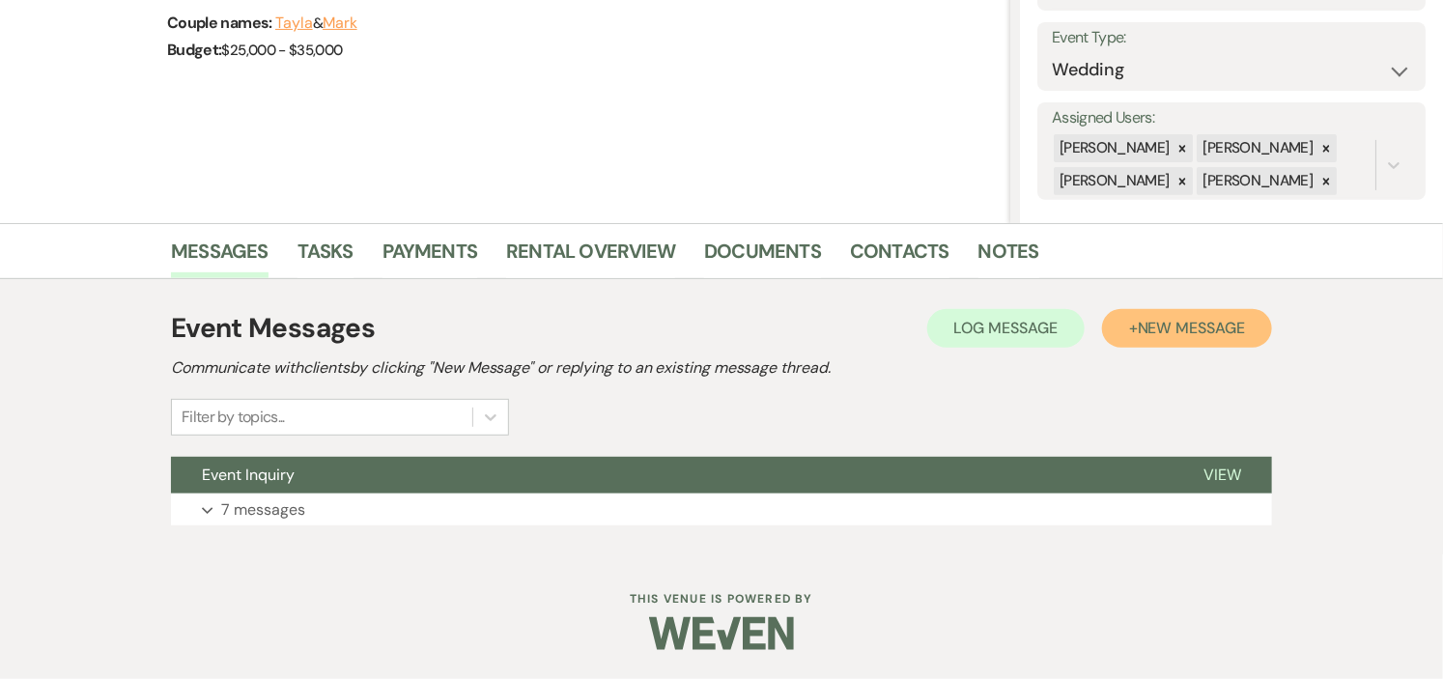
click at [1146, 332] on span "New Message" at bounding box center [1191, 328] width 107 height 20
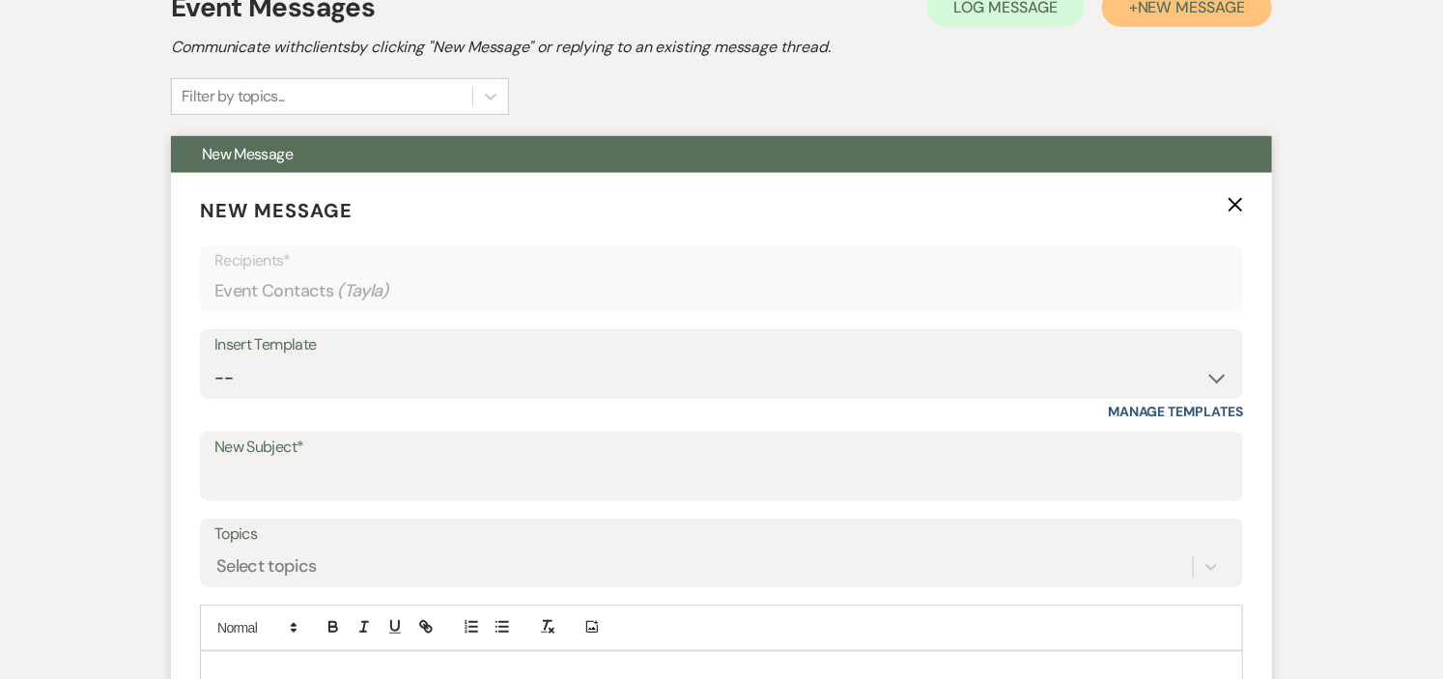
scroll to position [583, 0]
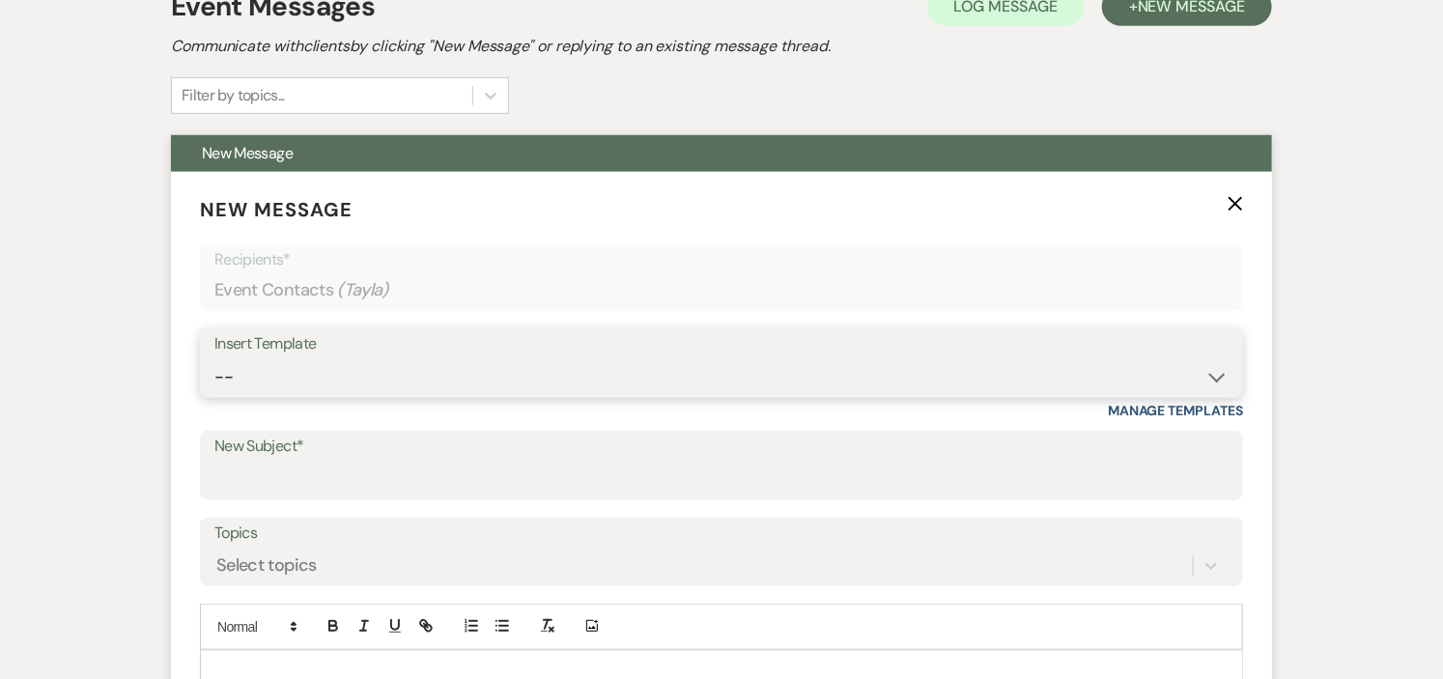
click at [1210, 379] on select "-- Weven Planning Portal Introduction (Booked Events) Initial Inquiry Response …" at bounding box center [721, 377] width 1014 height 38
select select "1000"
click at [214, 358] on select "-- Weven Planning Portal Introduction (Booked Events) Initial Inquiry Response …" at bounding box center [721, 377] width 1014 height 38
type input "Follow Up"
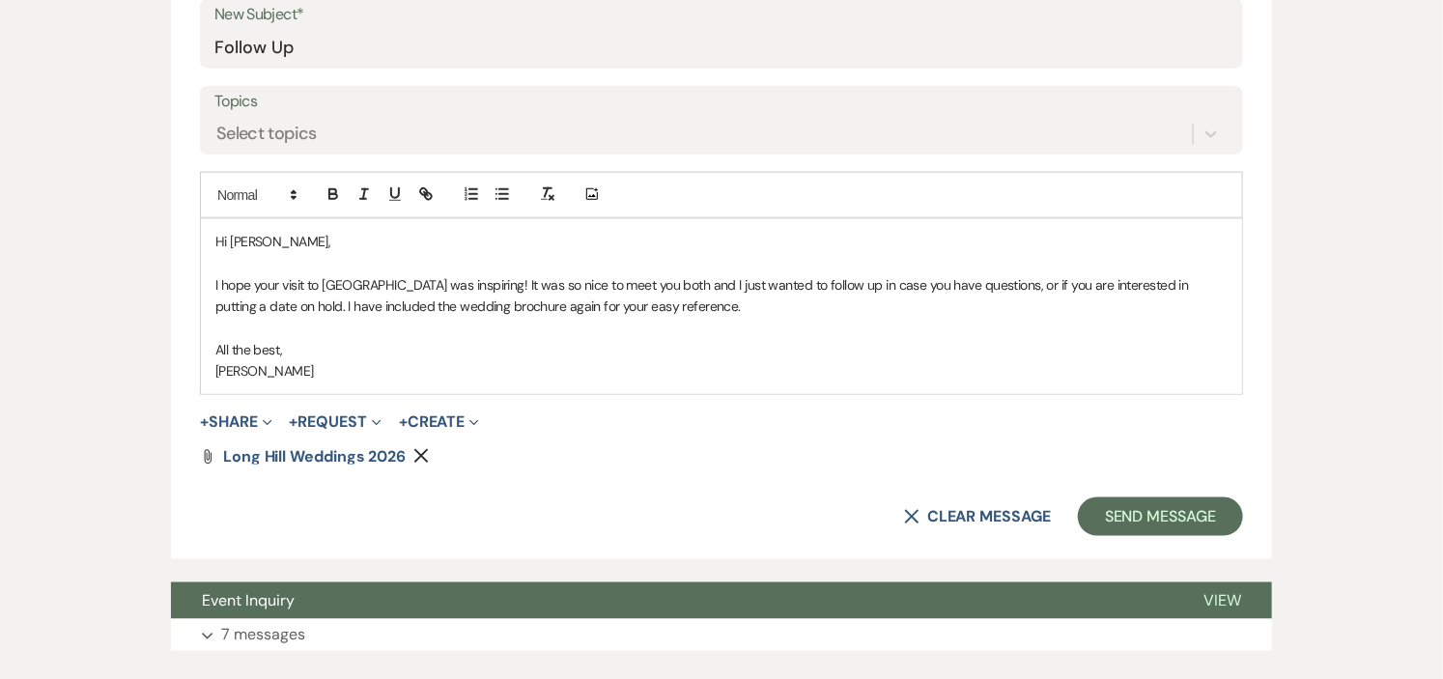
scroll to position [1073, 0]
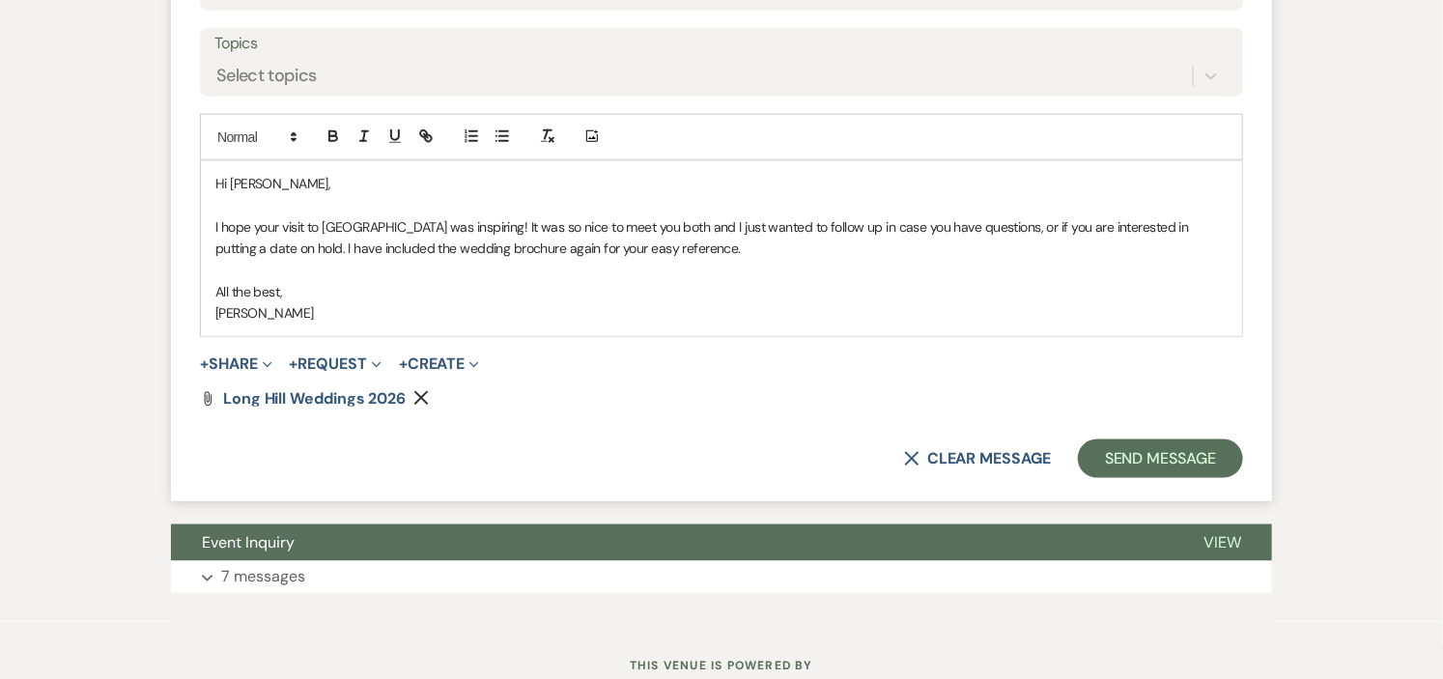
click at [354, 177] on div "Hi [PERSON_NAME], I hope your visit to [GEOGRAPHIC_DATA] was inspiring! It was …" at bounding box center [721, 248] width 1041 height 175
click at [1143, 449] on button "Send Message" at bounding box center [1160, 459] width 165 height 39
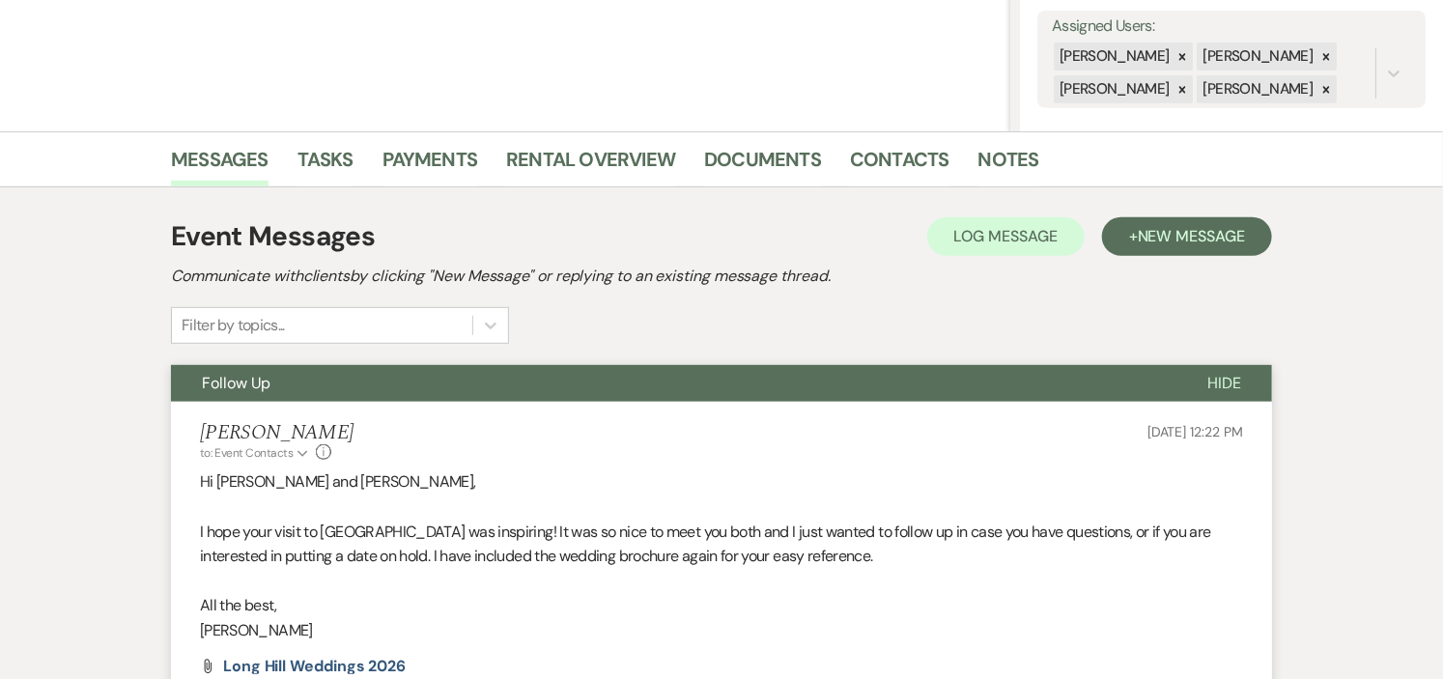
scroll to position [0, 0]
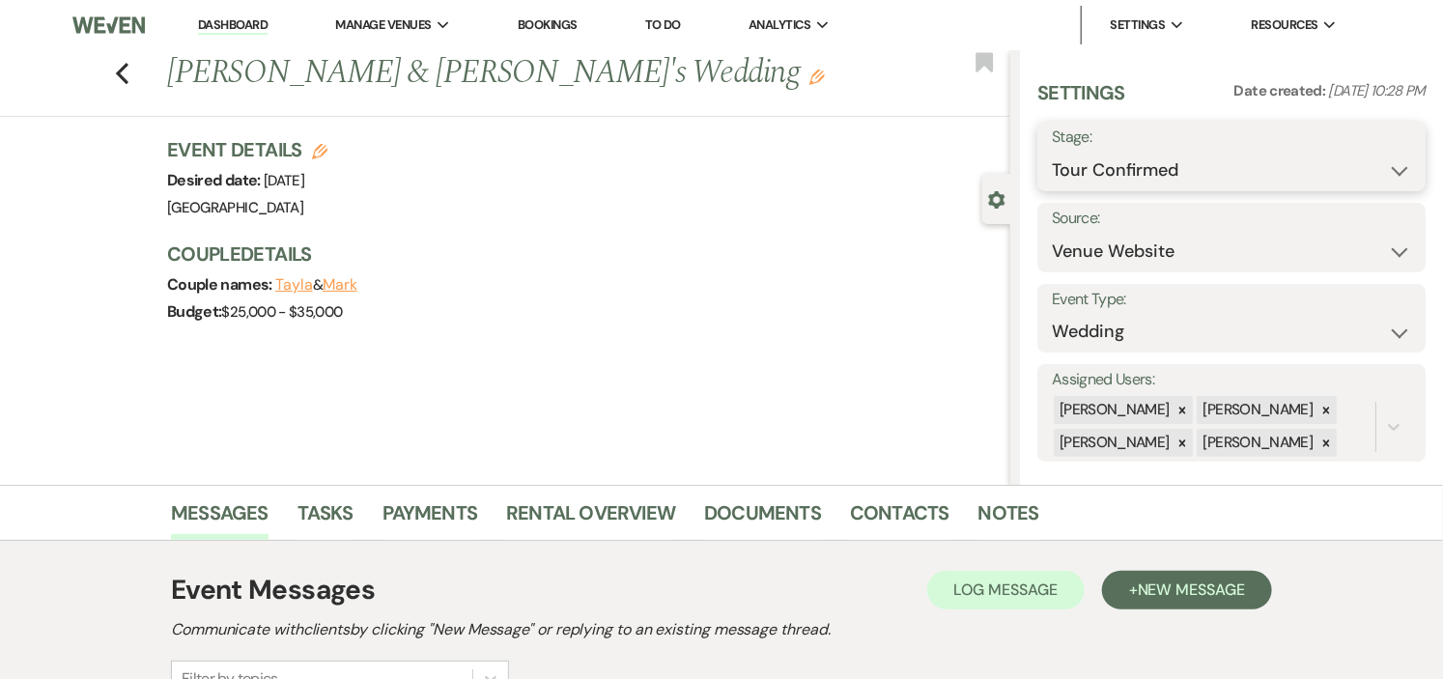
drag, startPoint x: 1387, startPoint y: 164, endPoint x: 1328, endPoint y: 176, distance: 60.1
click at [1387, 164] on select "Inquiry Follow Up Tour Requested Tour Confirmed Toured Proposal Sent Booked Lost" at bounding box center [1231, 171] width 359 height 38
select select "5"
click at [1052, 152] on select "Inquiry Follow Up Tour Requested Tour Confirmed Toured Proposal Sent Booked Lost" at bounding box center [1231, 171] width 359 height 38
click at [1353, 153] on button "Save" at bounding box center [1386, 156] width 80 height 39
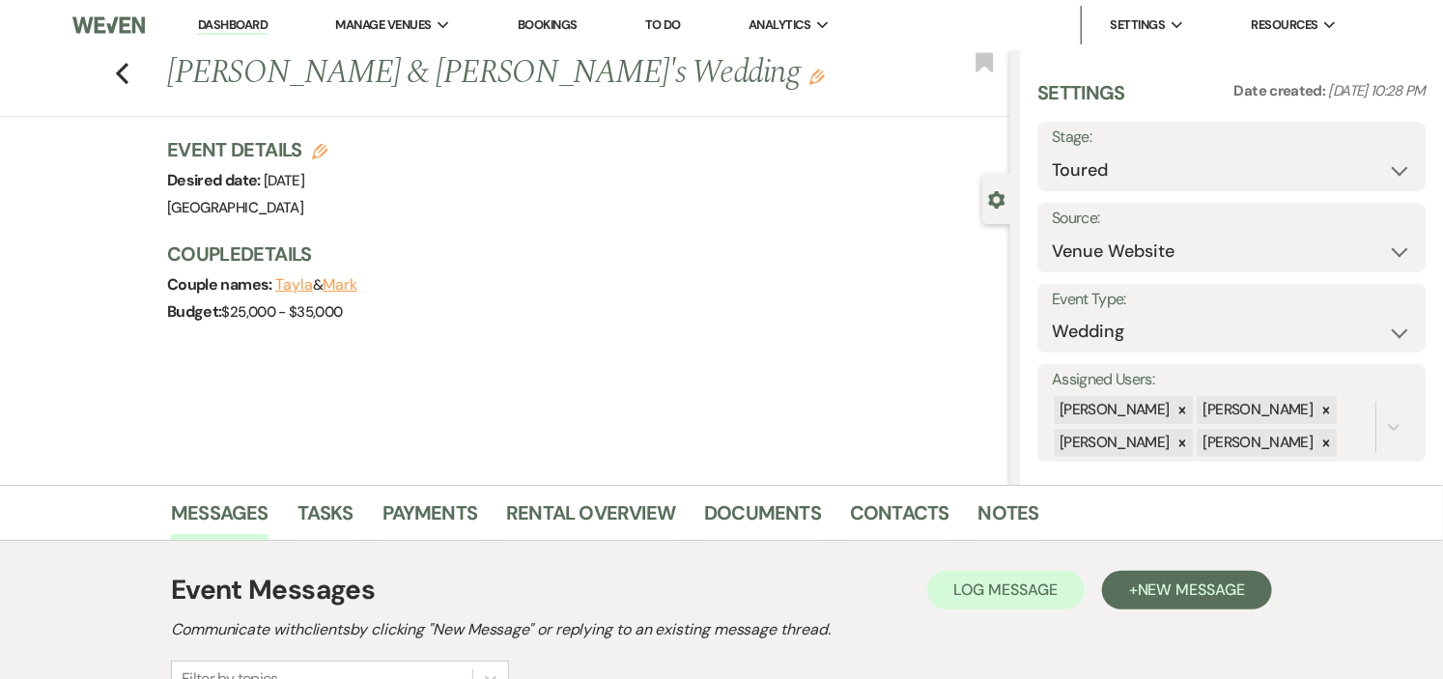
click at [239, 23] on link "Dashboard" at bounding box center [233, 25] width 70 height 18
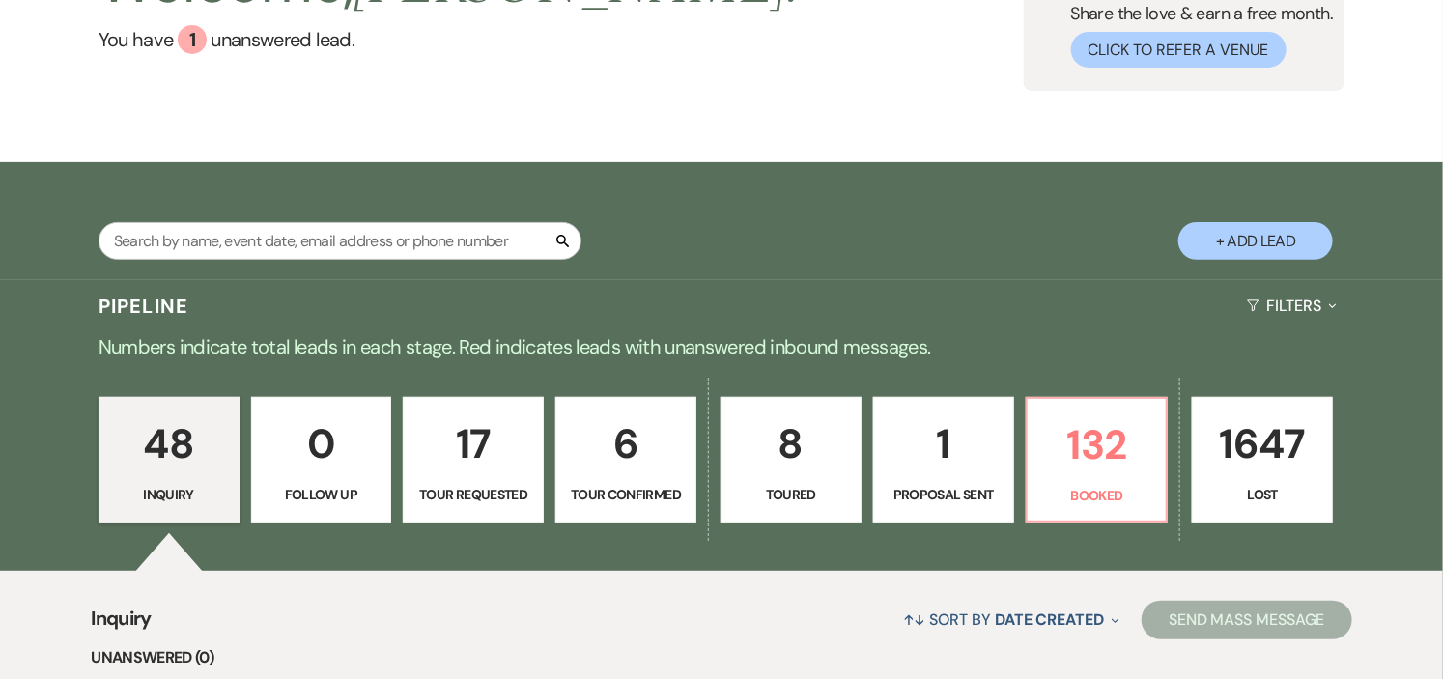
scroll to position [429, 0]
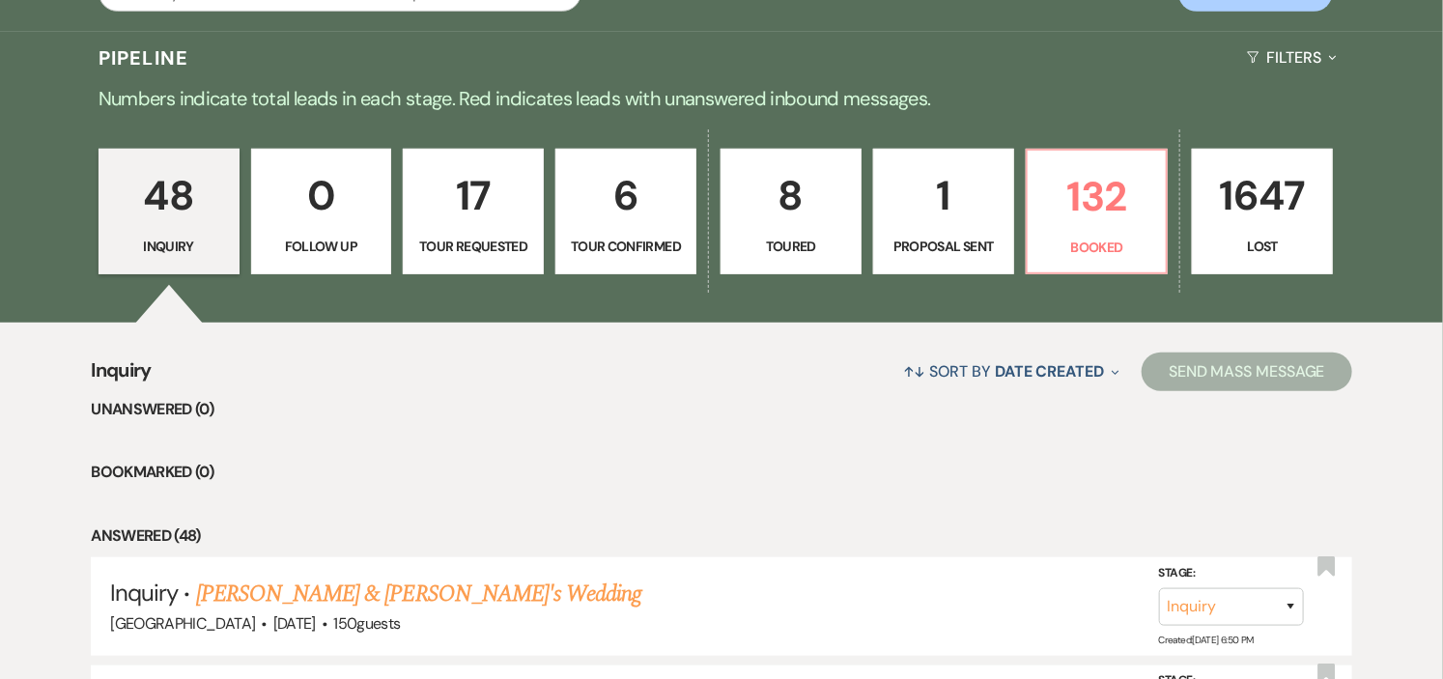
click at [651, 247] on p "Tour Confirmed" at bounding box center [626, 246] width 116 height 21
select select "4"
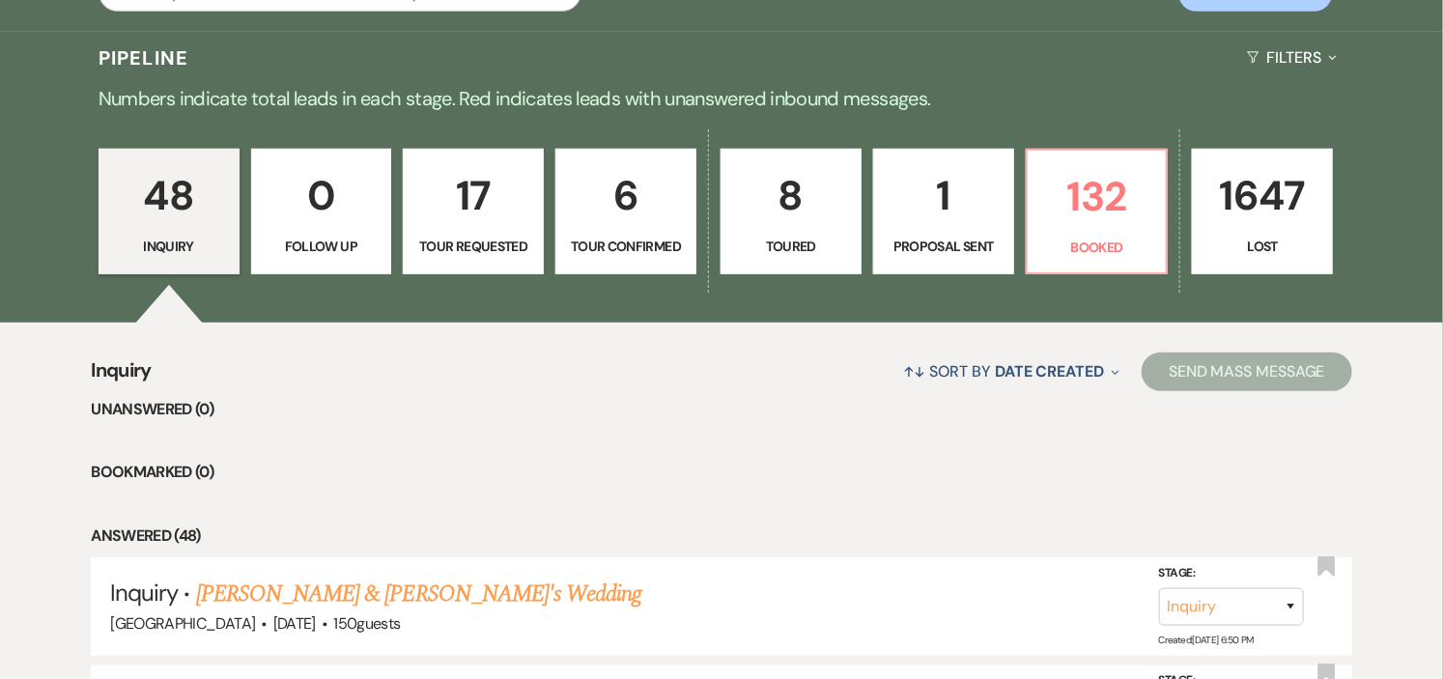
select select "4"
select select "5"
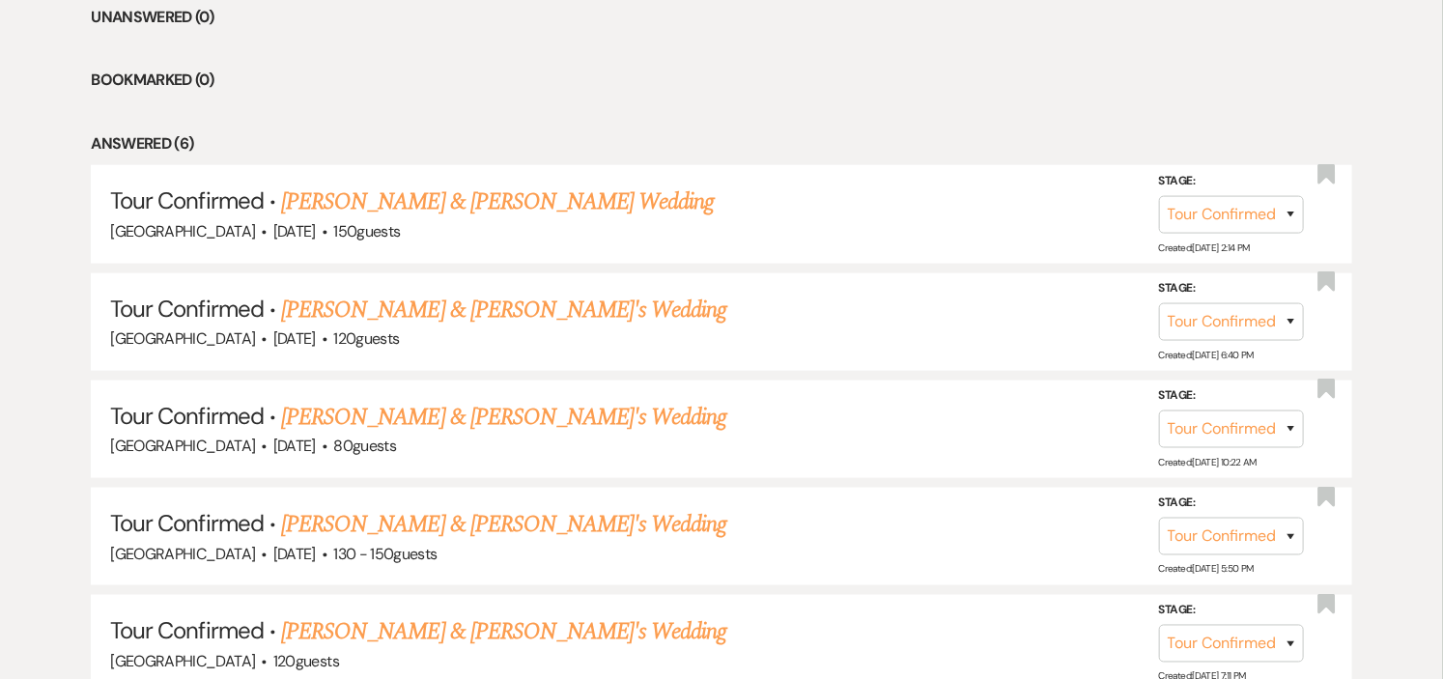
scroll to position [858, 0]
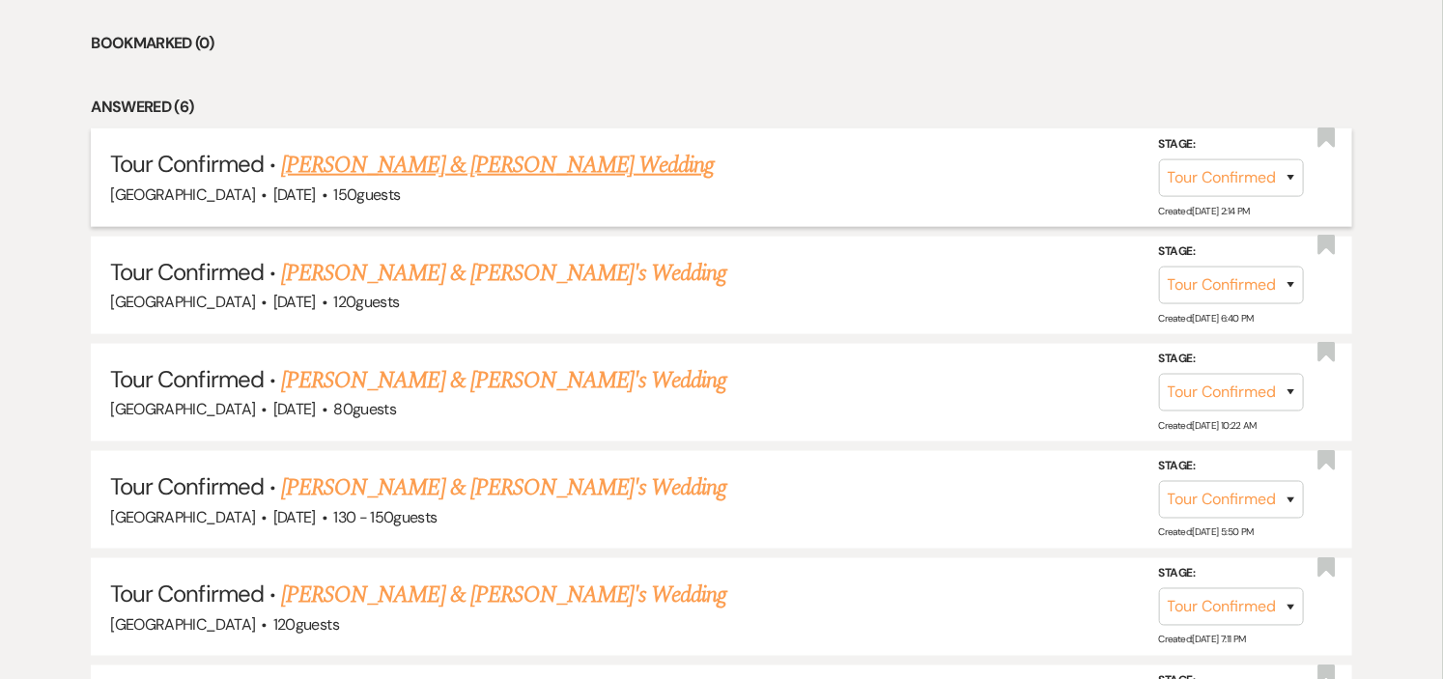
click at [593, 172] on link "[PERSON_NAME] & [PERSON_NAME] Wedding" at bounding box center [497, 165] width 433 height 35
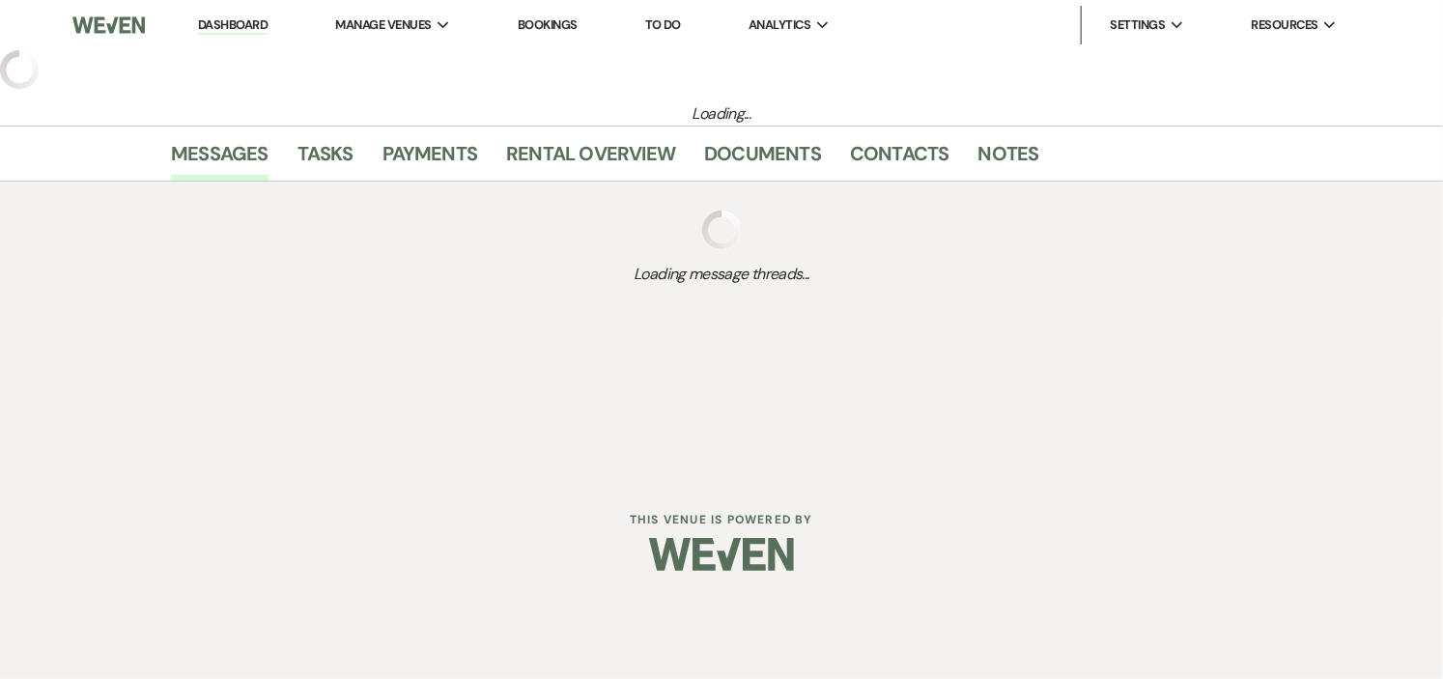
select select "4"
select select "1"
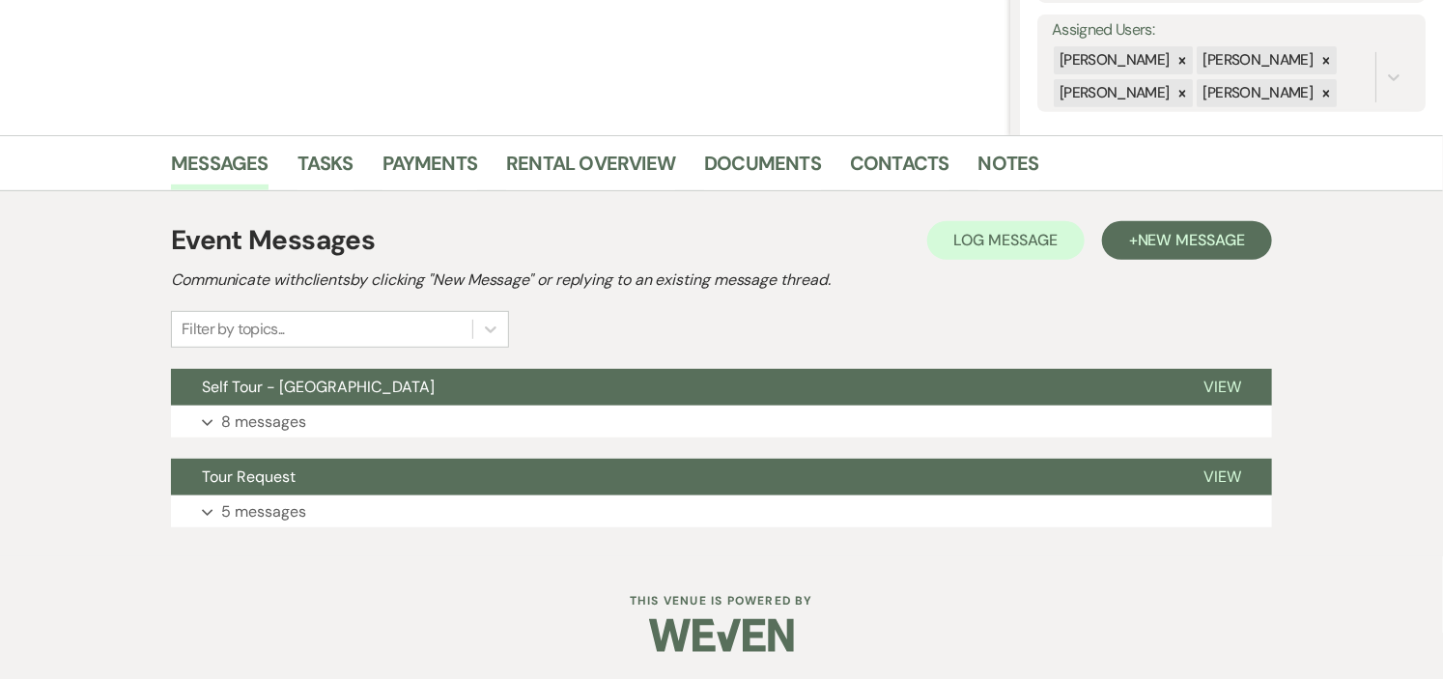
scroll to position [351, 0]
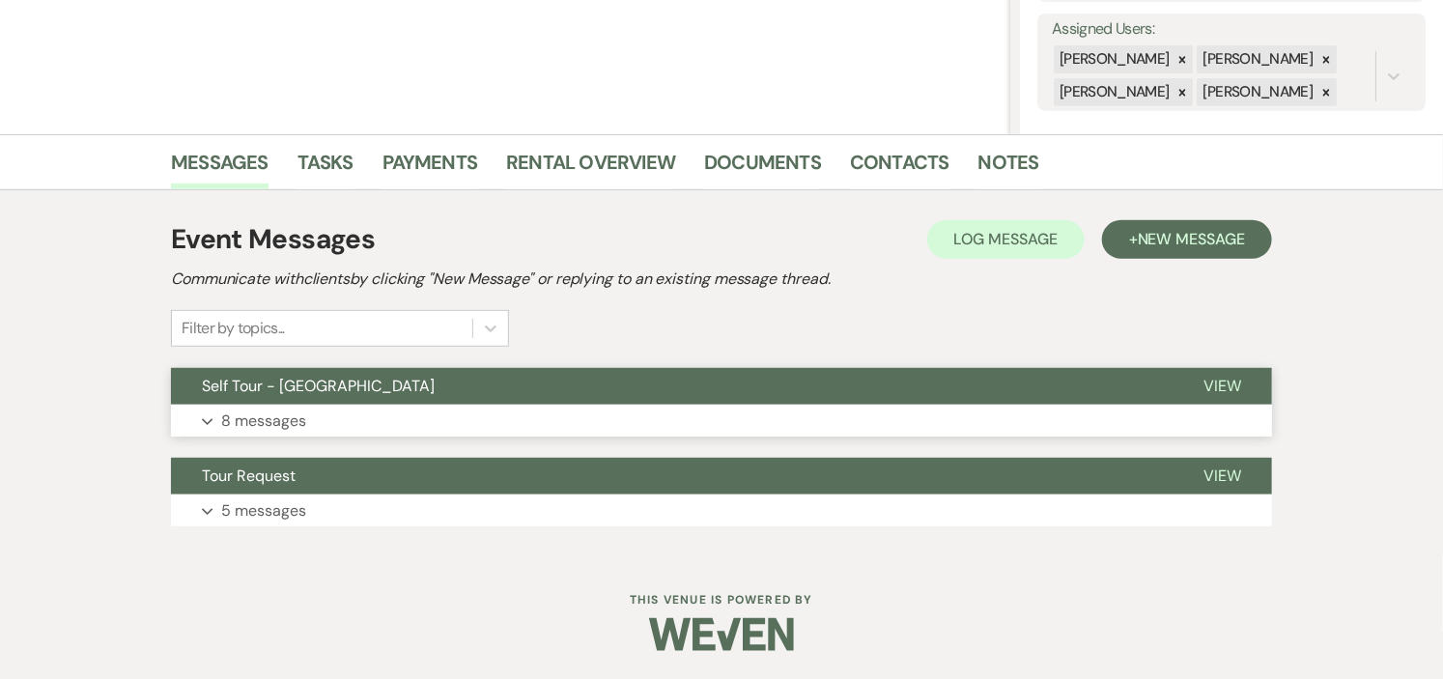
click at [601, 387] on button "Self Tour - [GEOGRAPHIC_DATA]" at bounding box center [672, 386] width 1002 height 37
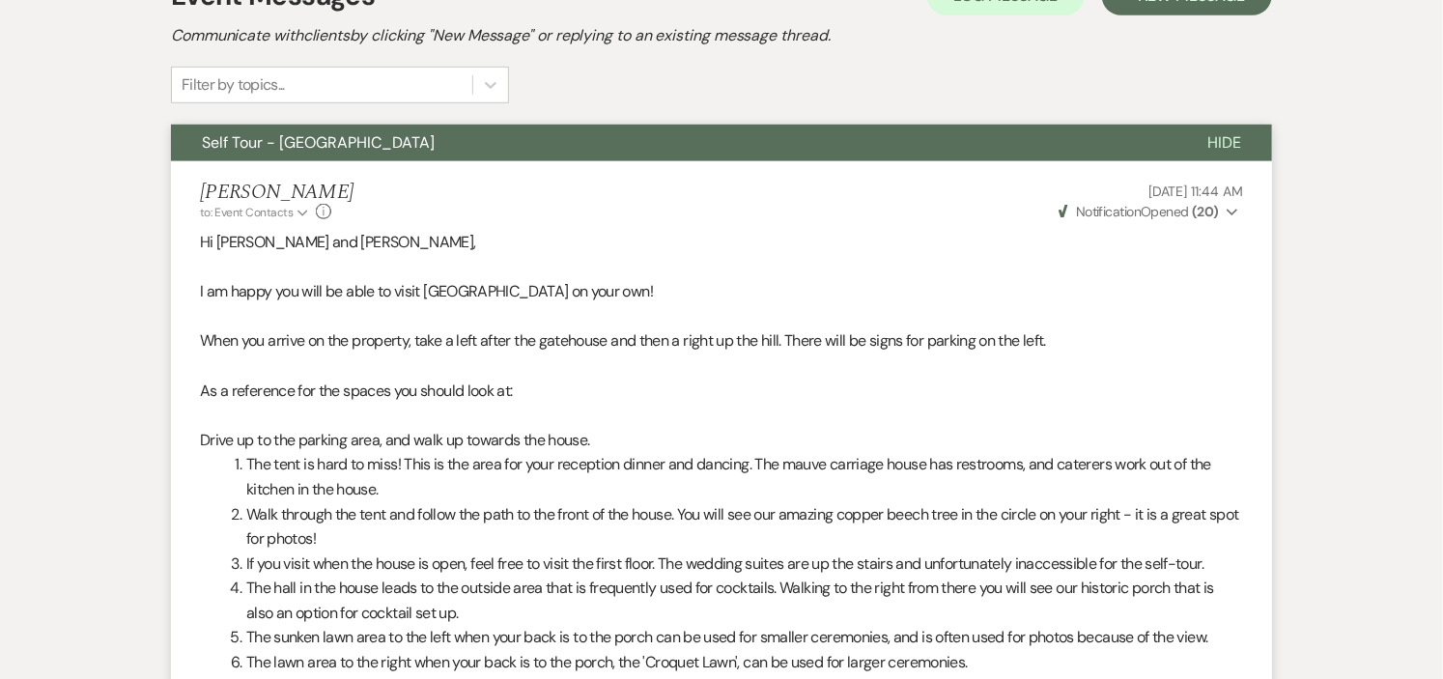
scroll to position [0, 0]
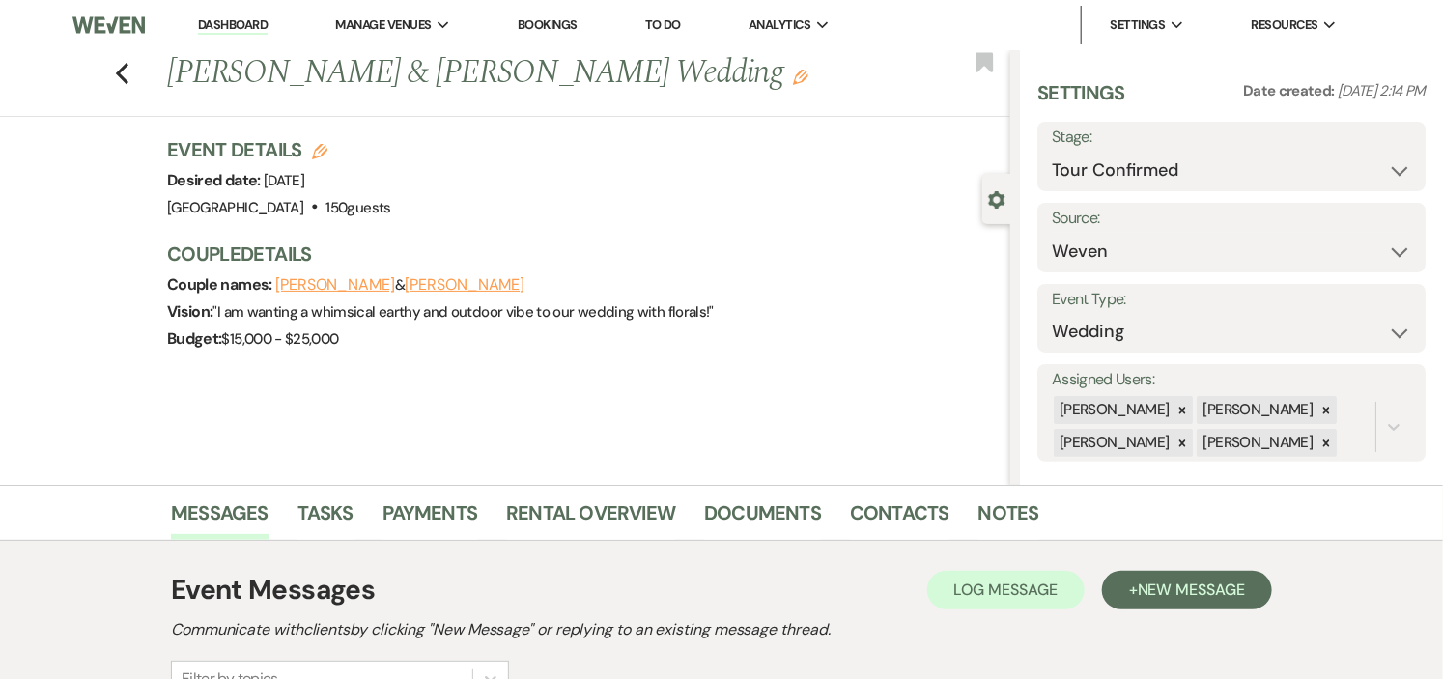
click at [239, 17] on link "Dashboard" at bounding box center [233, 25] width 70 height 18
